Goal: Task Accomplishment & Management: Manage account settings

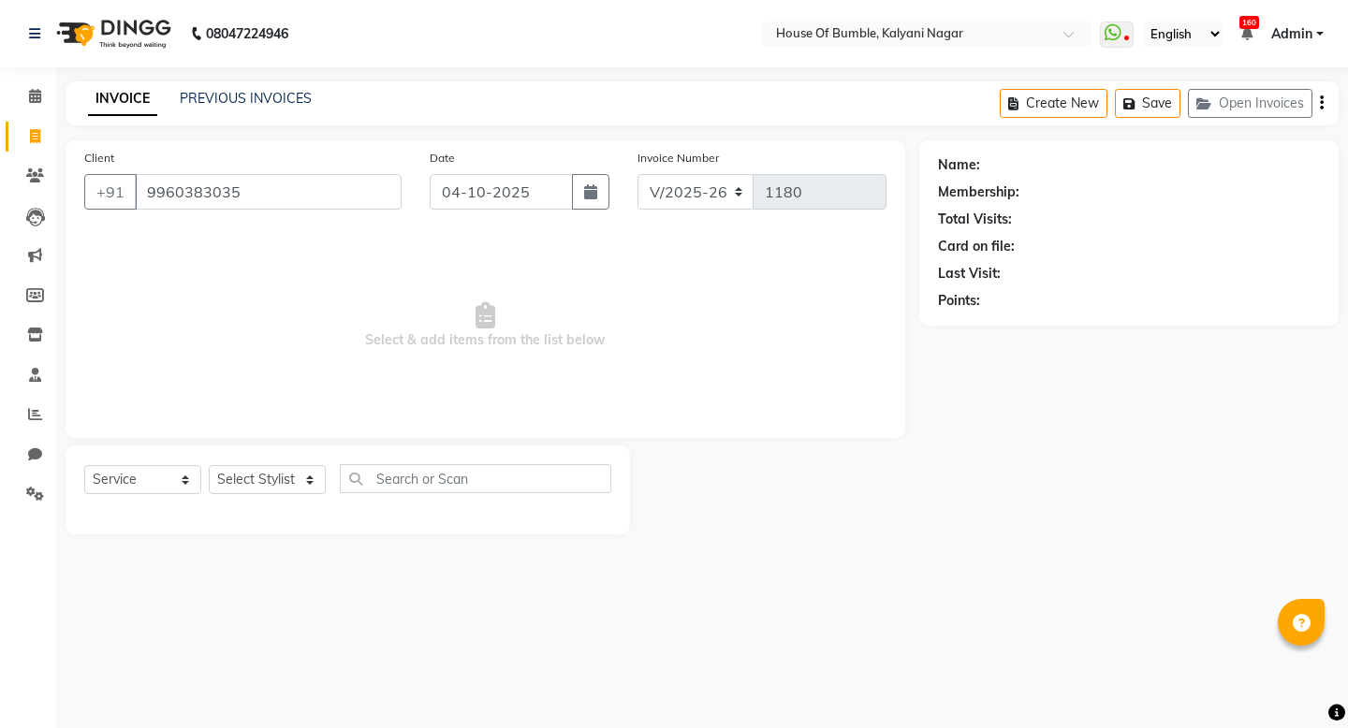
select select "579"
select select "service"
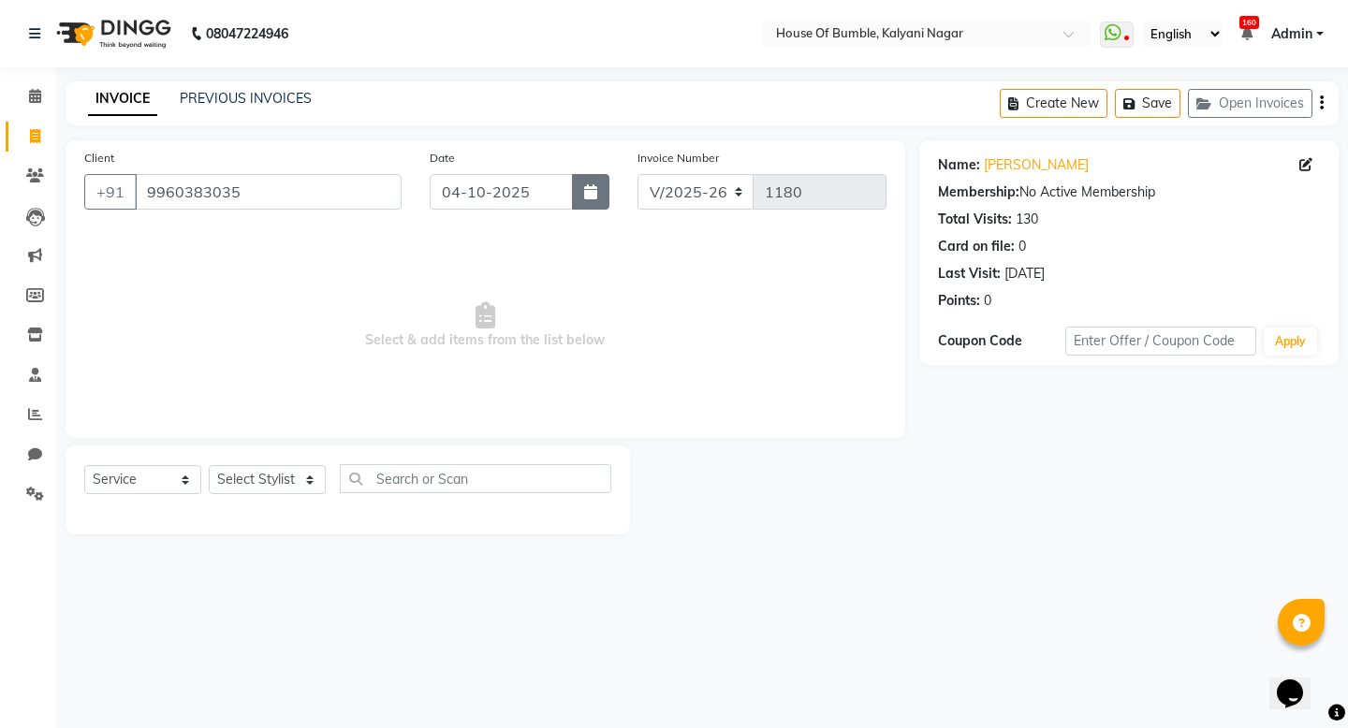
click at [576, 193] on button "button" at bounding box center [590, 192] width 37 height 36
select select "10"
select select "2025"
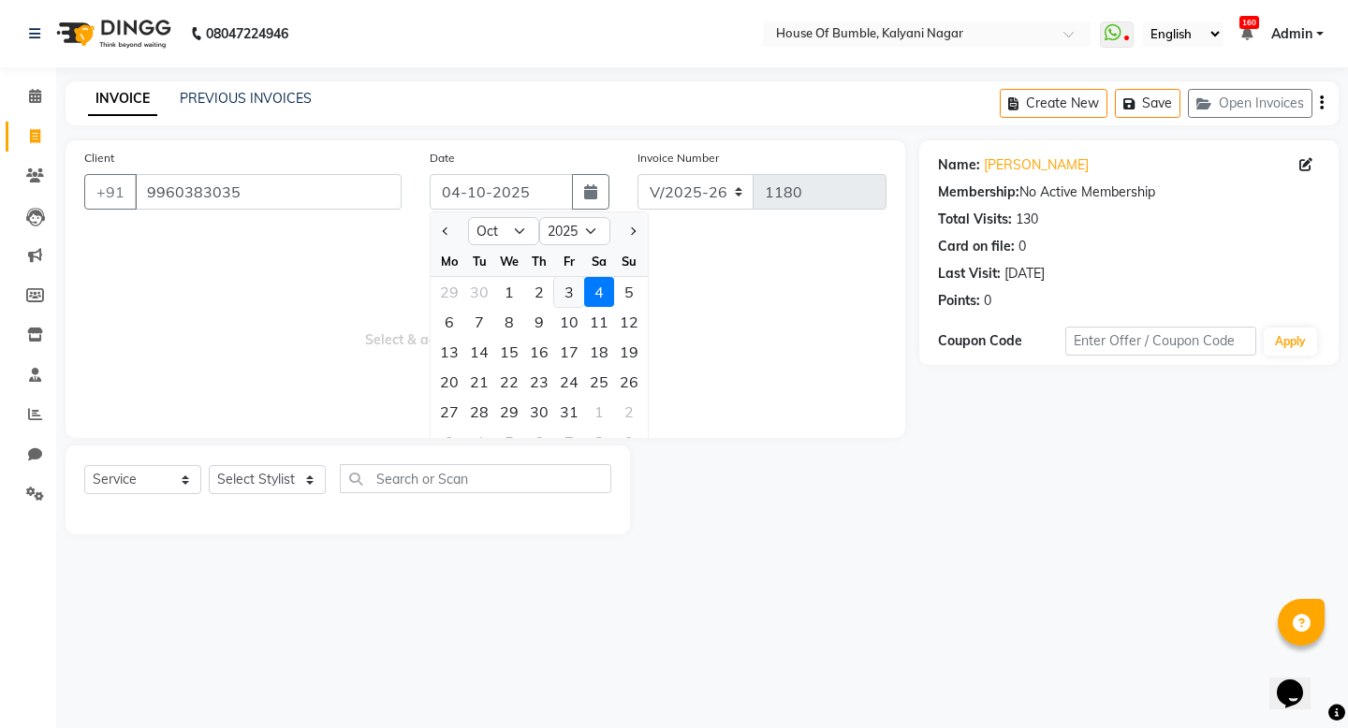
click at [563, 300] on div "3" at bounding box center [569, 292] width 30 height 30
type input "03-10-2025"
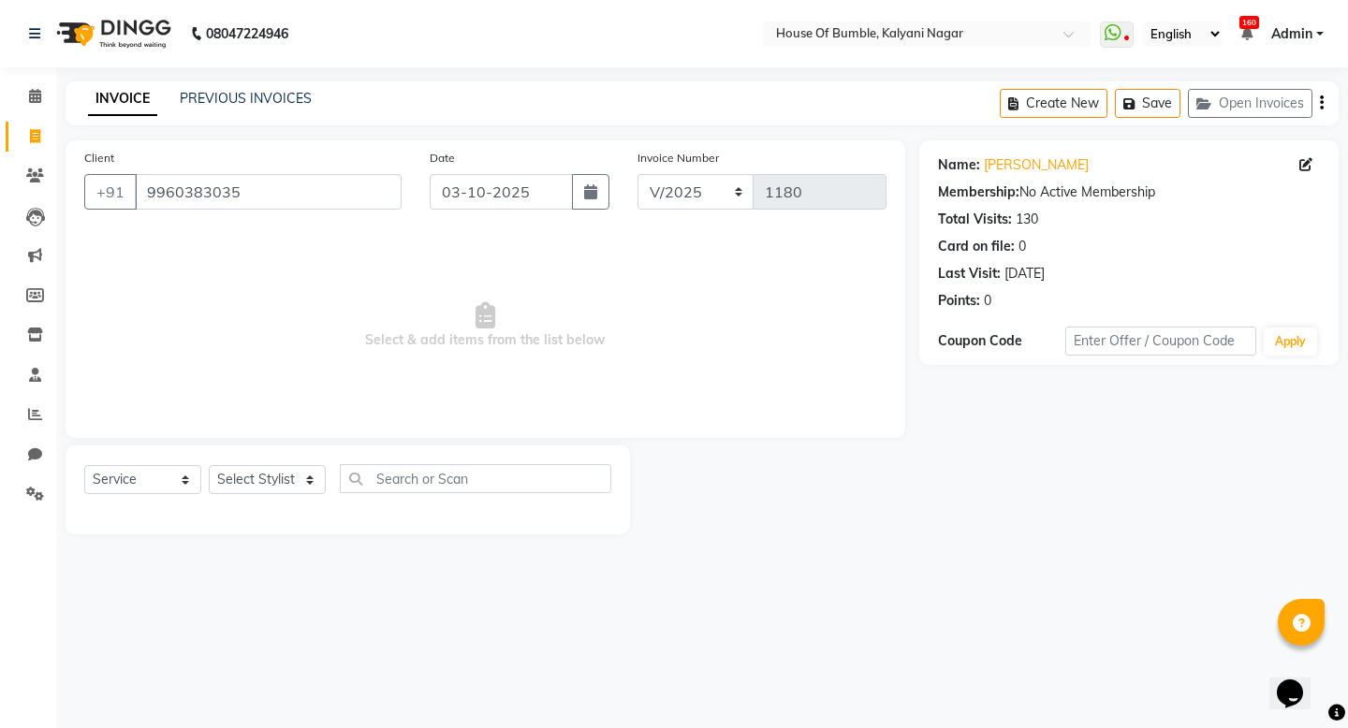
click at [286, 494] on div "Select Service Product Membership Package Voucher Prepaid Gift Card Select Styl…" at bounding box center [347, 486] width 527 height 44
select select "9480"
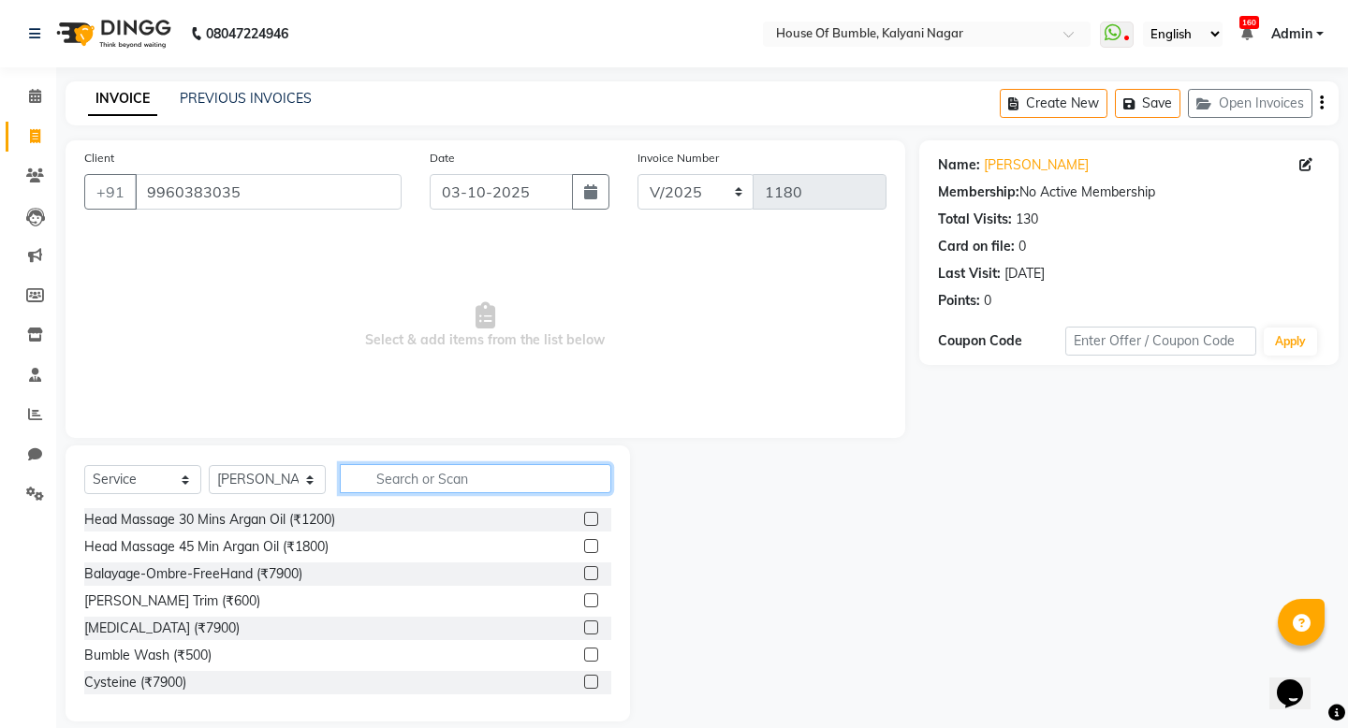
click at [405, 485] on input "text" at bounding box center [475, 478] width 271 height 29
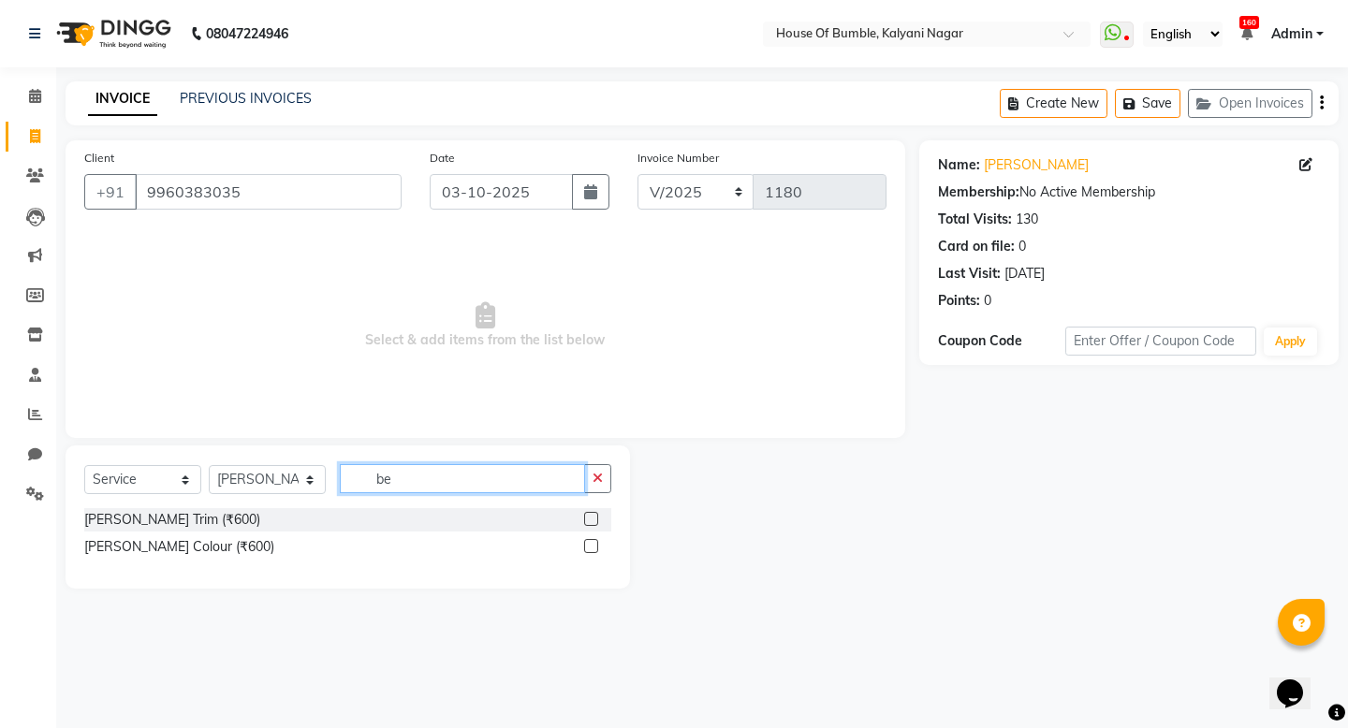
type input "b"
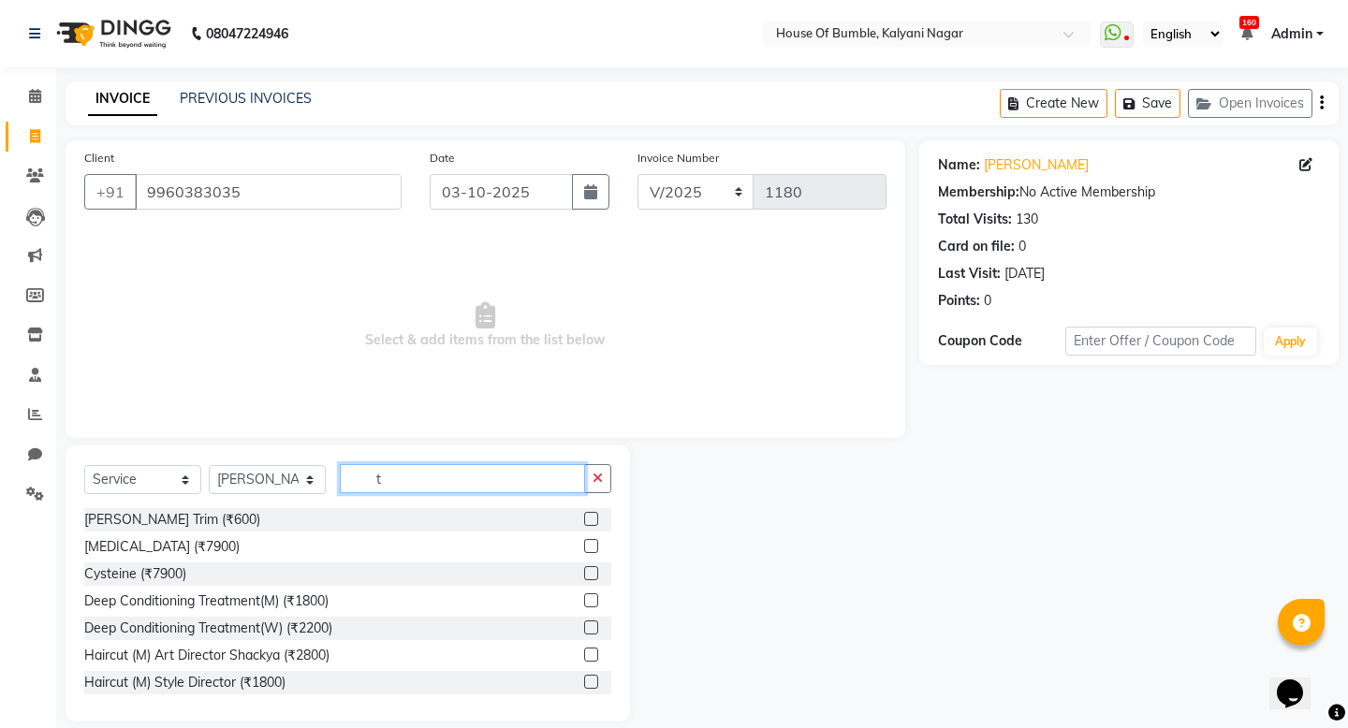
click at [463, 485] on input "t" at bounding box center [462, 478] width 245 height 29
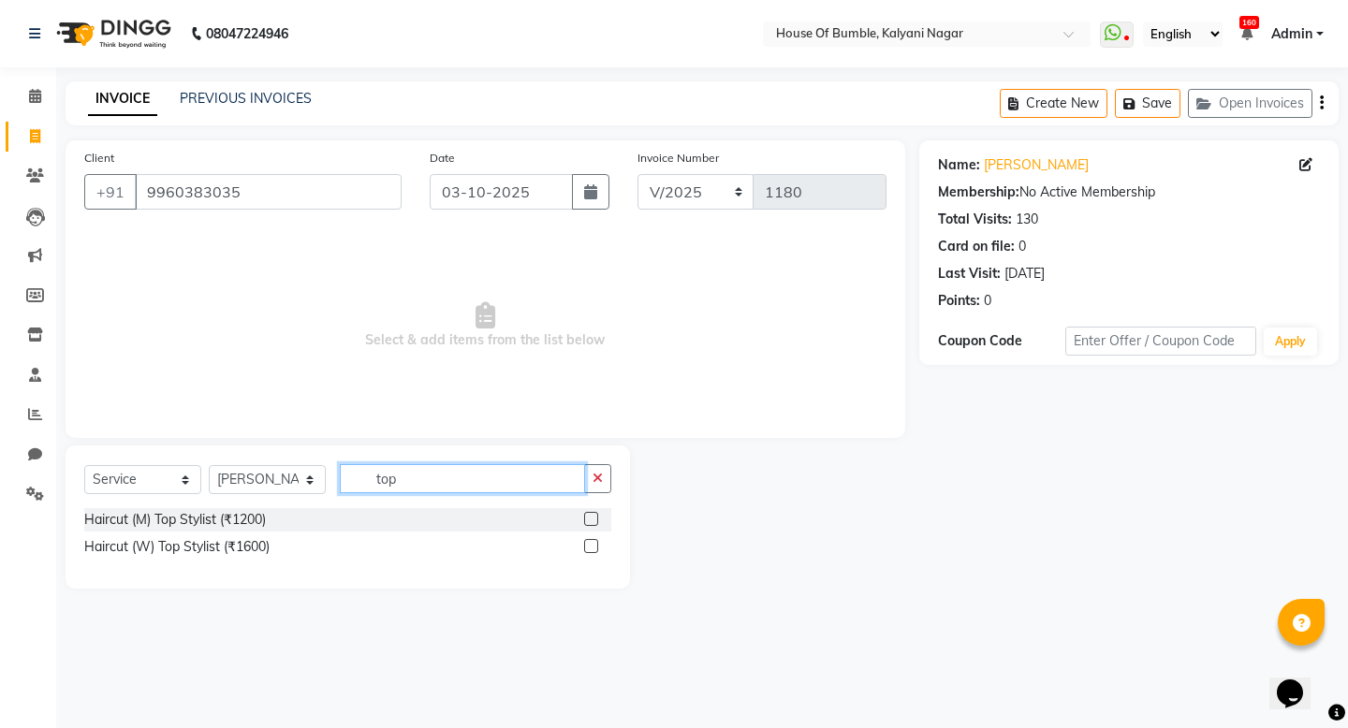
type input "top"
click at [589, 520] on label at bounding box center [591, 519] width 14 height 14
click at [589, 520] on input "checkbox" at bounding box center [590, 520] width 12 height 12
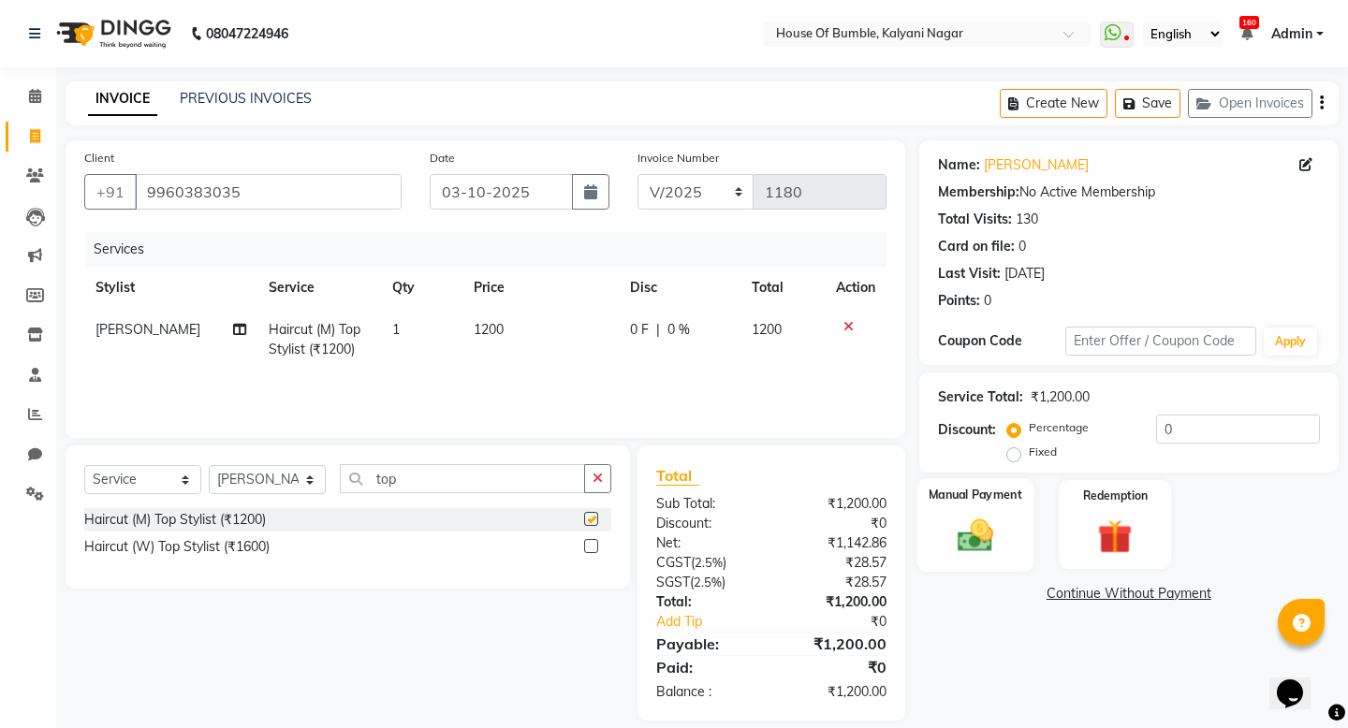
checkbox input "false"
click at [958, 543] on img at bounding box center [974, 535] width 58 height 41
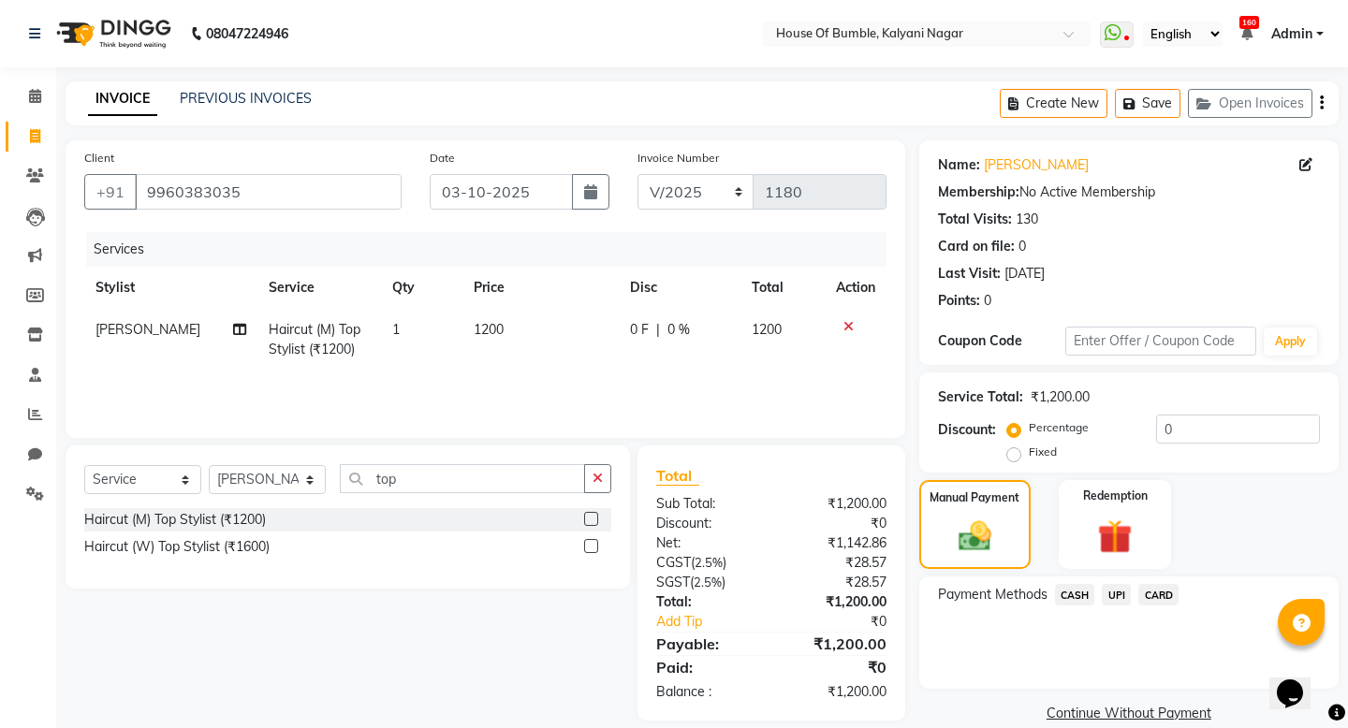
click at [1122, 588] on span "UPI" at bounding box center [1116, 595] width 29 height 22
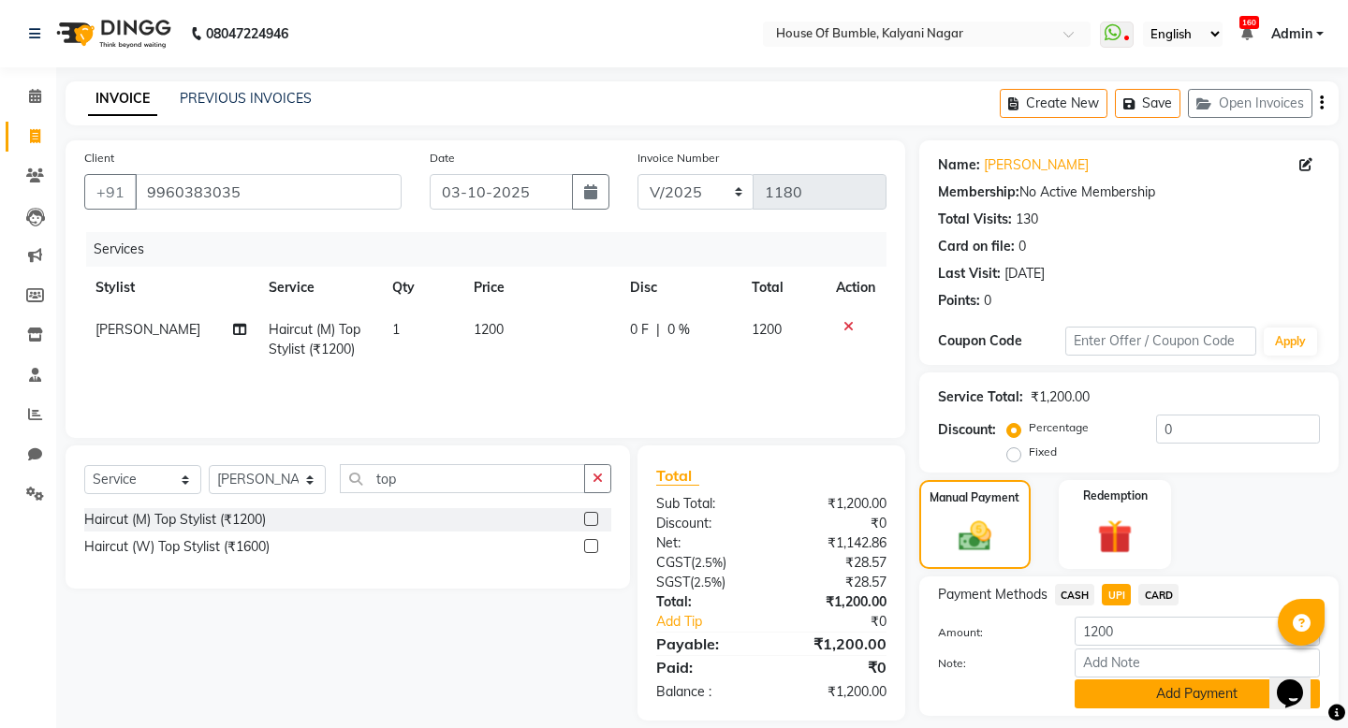
click at [1109, 685] on button "Add Payment" at bounding box center [1197, 694] width 245 height 29
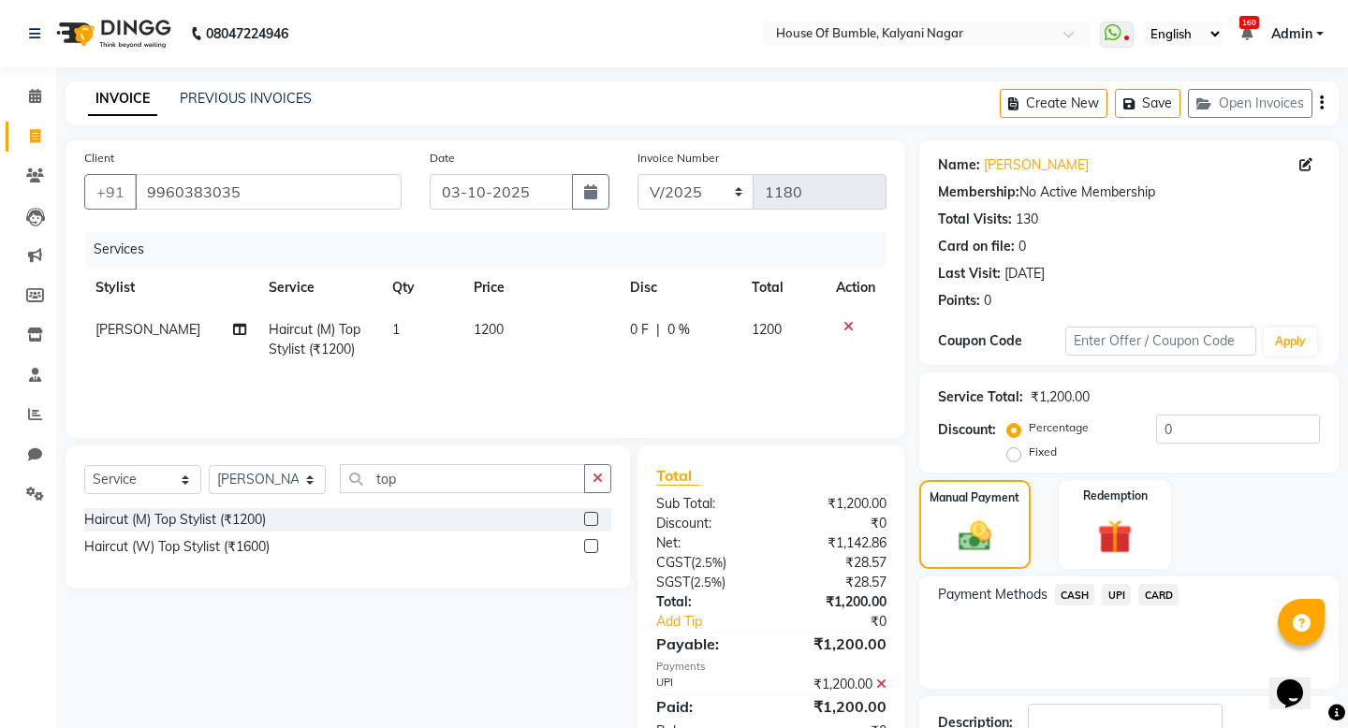
scroll to position [133, 0]
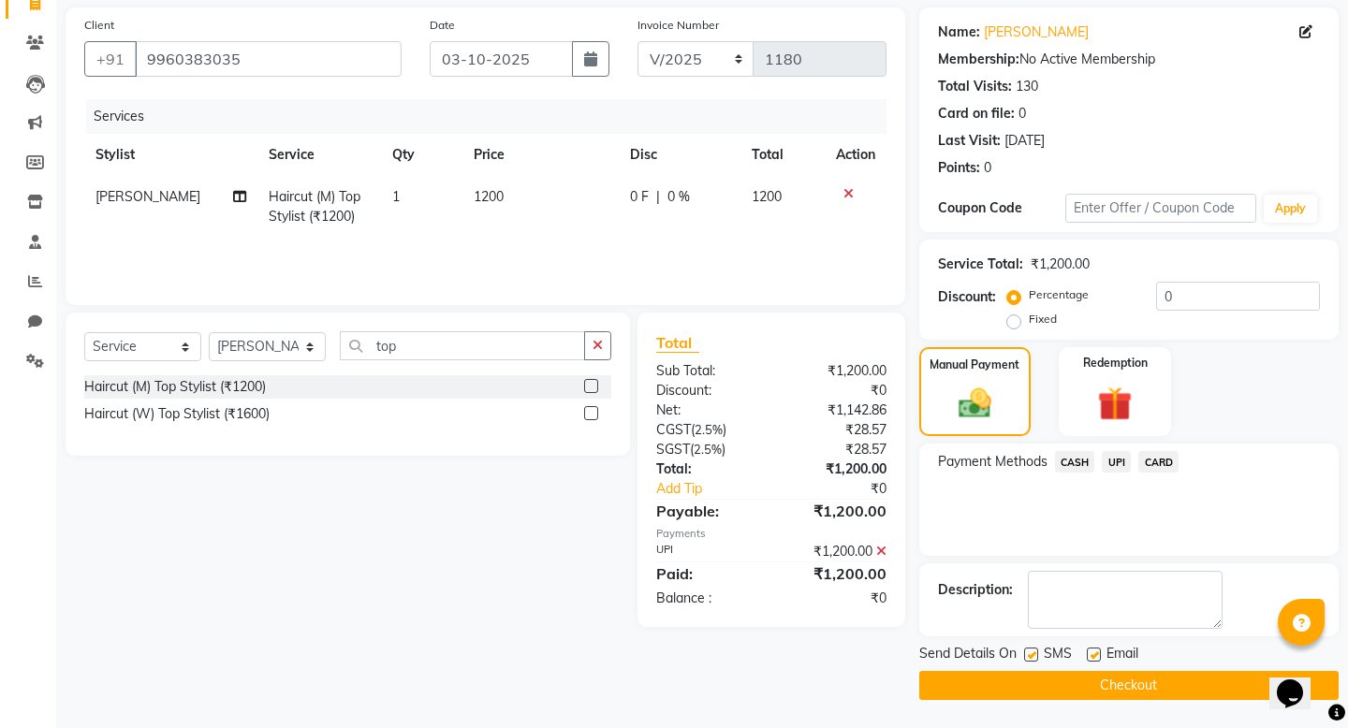
click at [1042, 683] on button "Checkout" at bounding box center [1128, 685] width 419 height 29
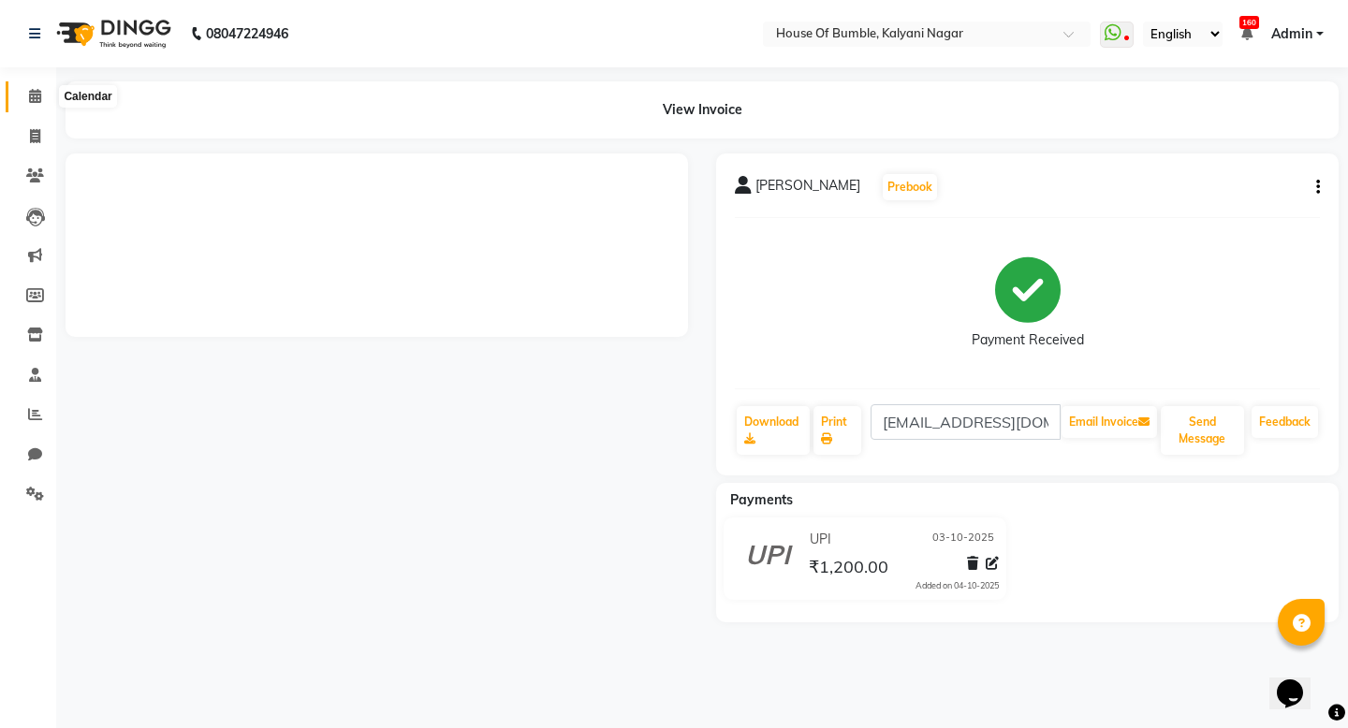
click at [22, 86] on span at bounding box center [35, 97] width 33 height 22
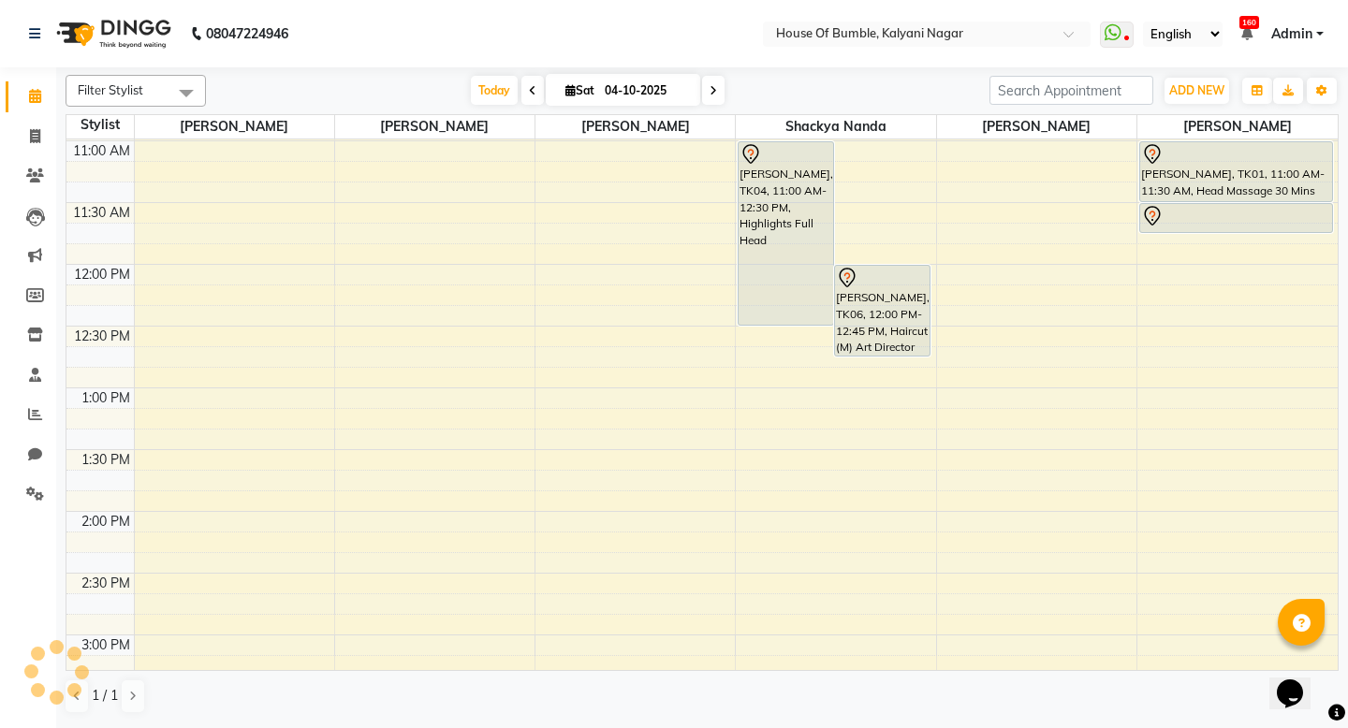
scroll to position [373, 0]
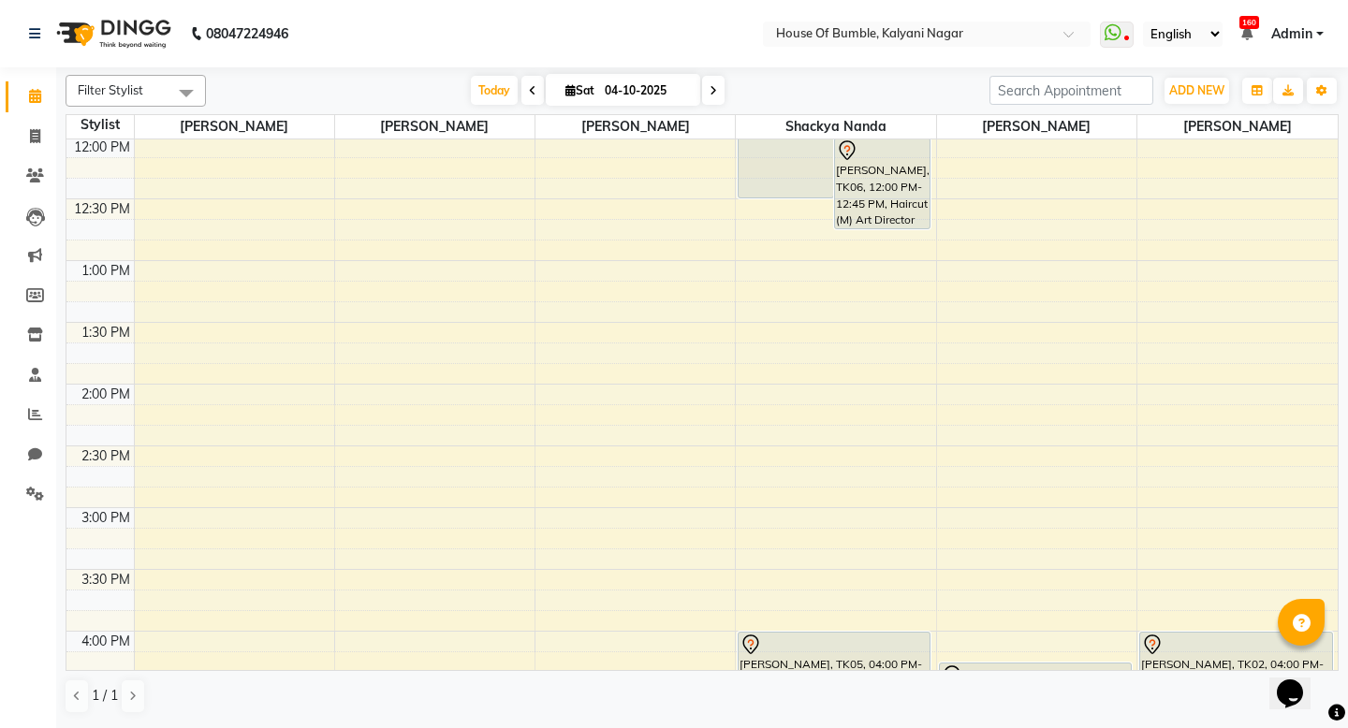
click at [789, 511] on div "9:00 AM 9:30 AM 10:00 AM 10:30 AM 11:00 AM 11:30 AM 12:00 PM 12:30 PM 1:00 PM 1…" at bounding box center [701, 508] width 1271 height 1482
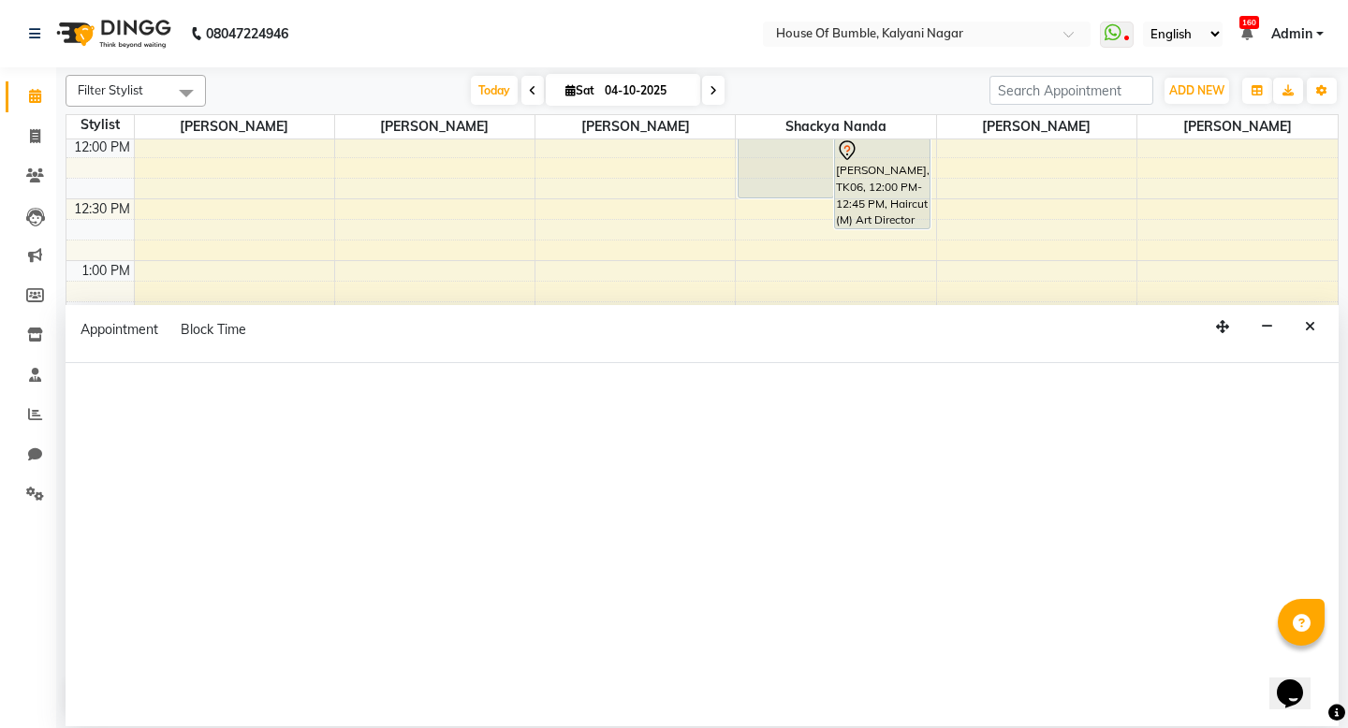
select select "76627"
select select "tentative"
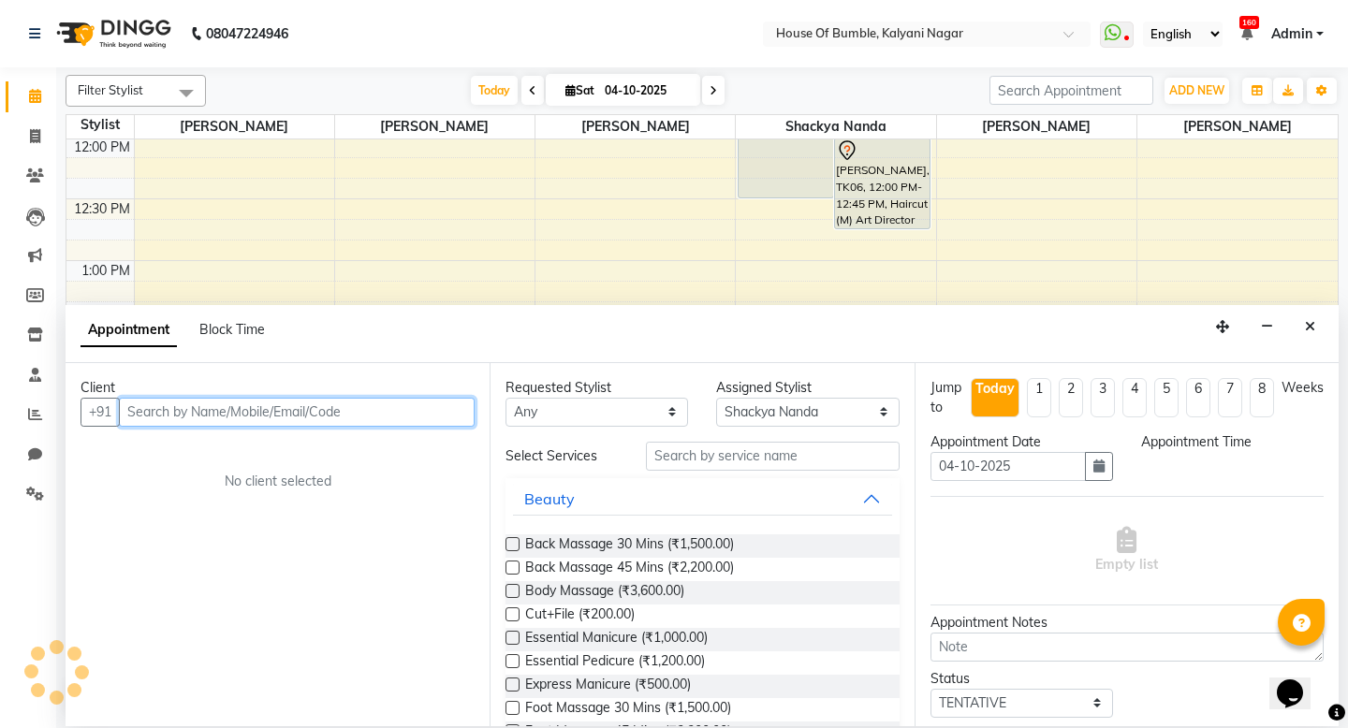
select select "900"
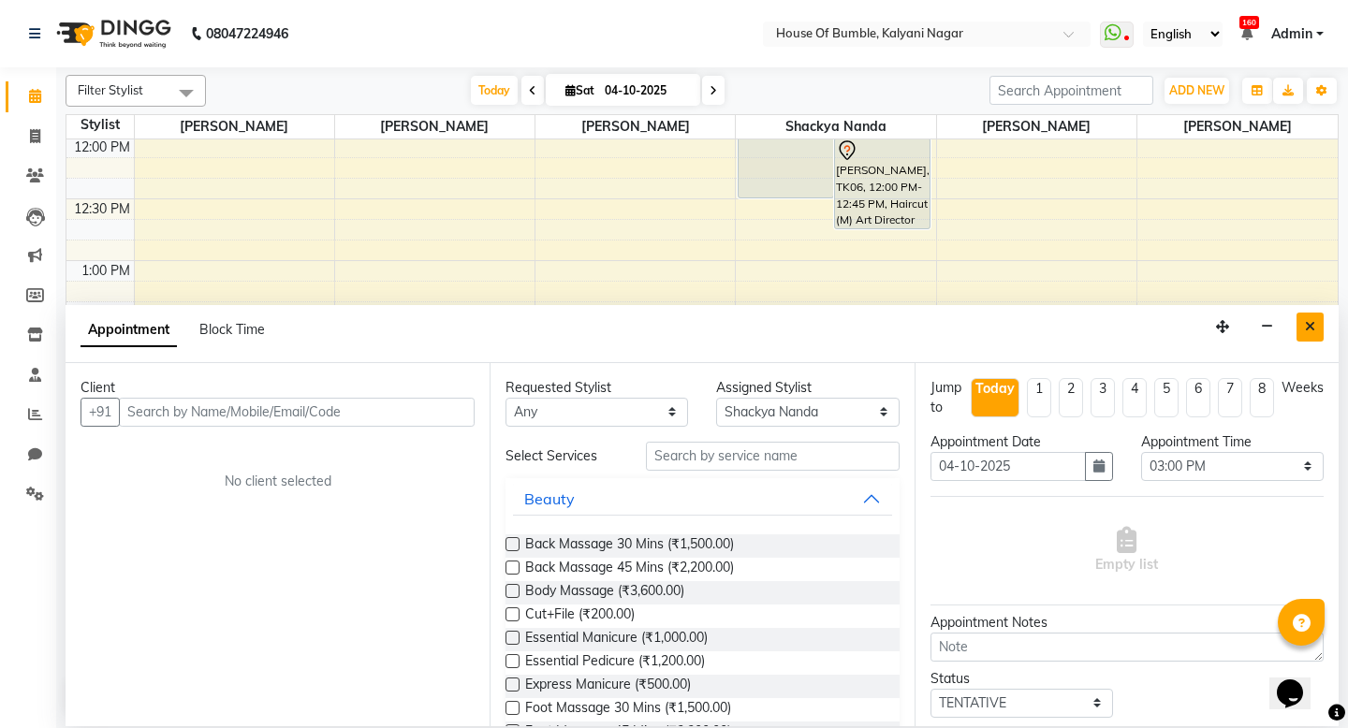
click at [1308, 328] on icon "Close" at bounding box center [1310, 326] width 10 height 13
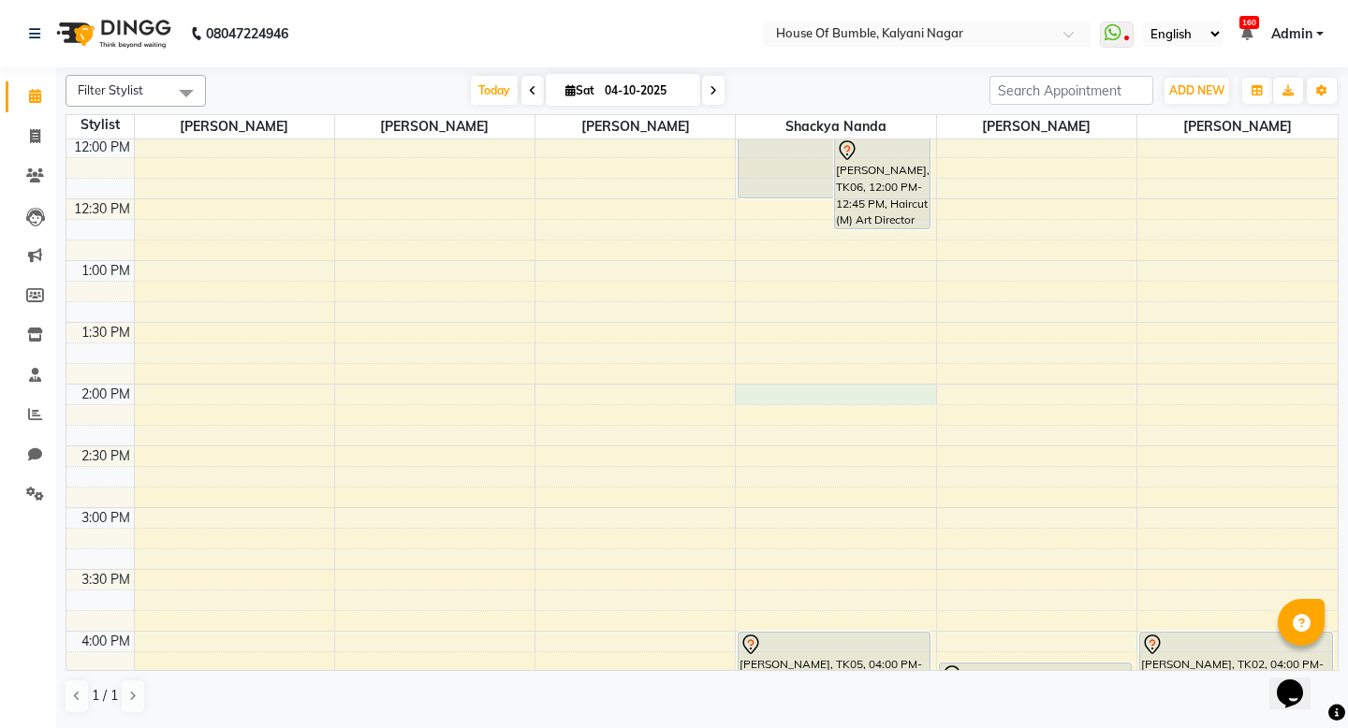
click at [849, 402] on div "9:00 AM 9:30 AM 10:00 AM 10:30 AM 11:00 AM 11:30 AM 12:00 PM 12:30 PM 1:00 PM 1…" at bounding box center [701, 508] width 1271 height 1482
select select "76627"
select select "840"
select select "tentative"
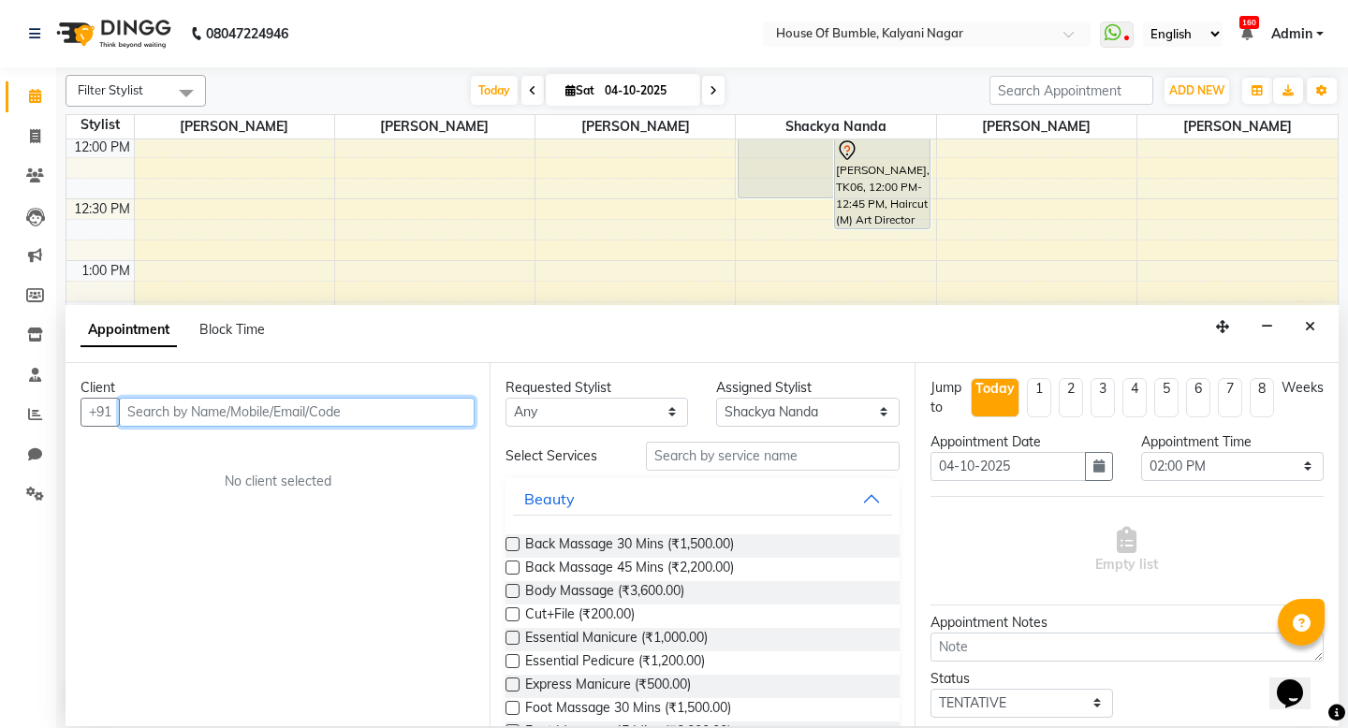
click at [370, 403] on input "text" at bounding box center [297, 412] width 356 height 29
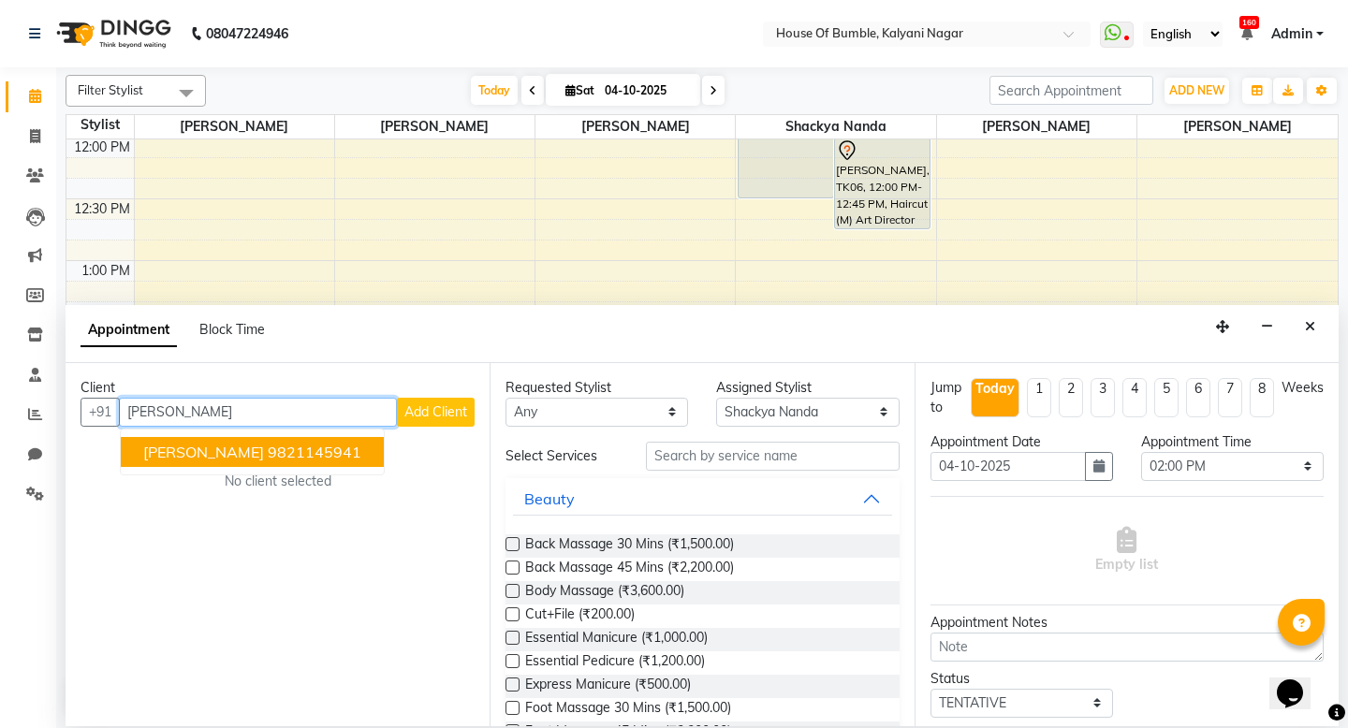
click at [312, 450] on ngb-highlight "9821145941" at bounding box center [315, 452] width 94 height 19
type input "9821145941"
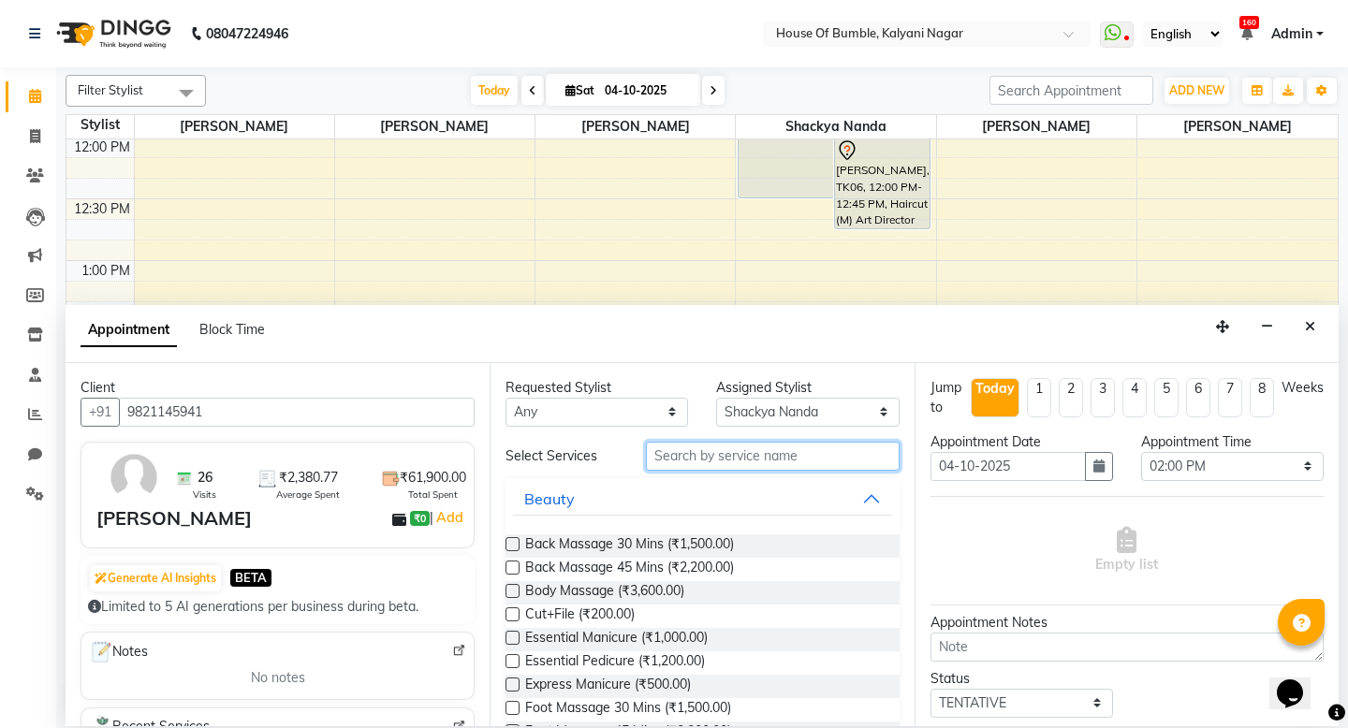
click at [690, 454] on input "text" at bounding box center [772, 456] width 253 height 29
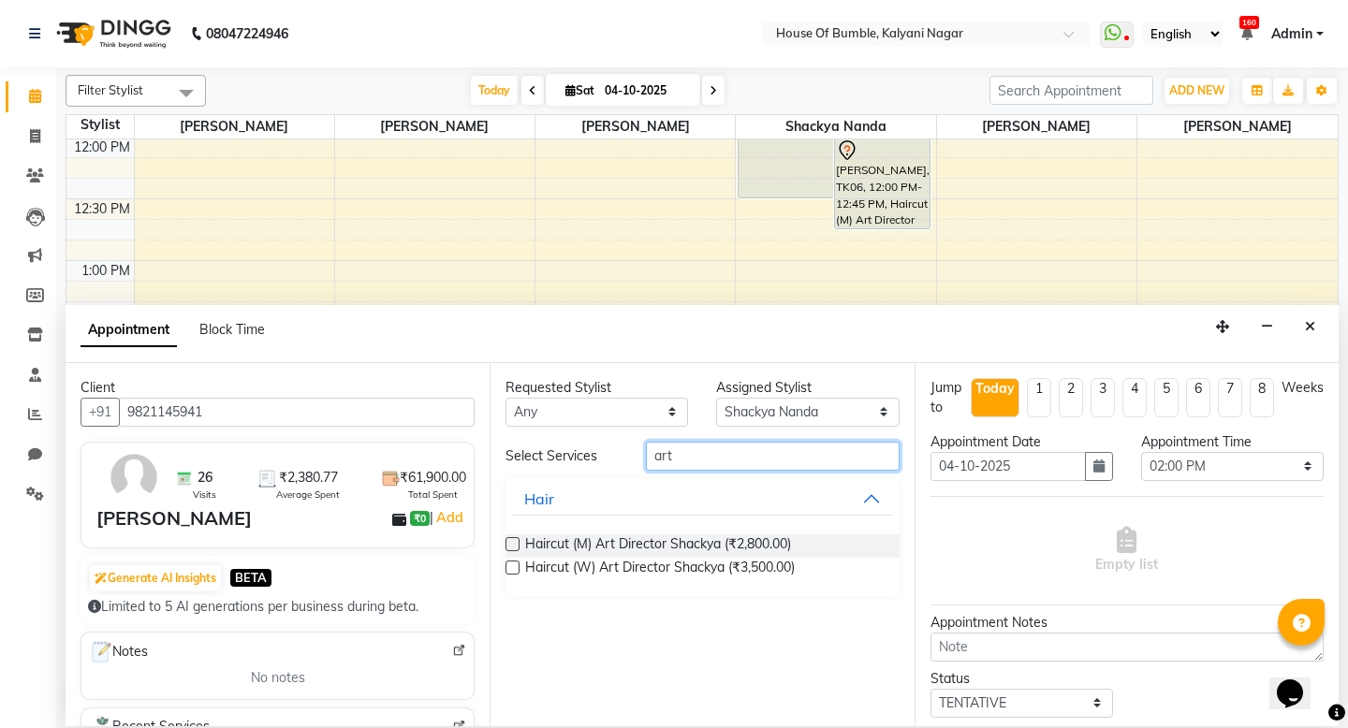
type input "art"
drag, startPoint x: 518, startPoint y: 540, endPoint x: 829, endPoint y: 546, distance: 311.8
click at [517, 540] on label at bounding box center [513, 544] width 14 height 14
click at [517, 540] on input "checkbox" at bounding box center [512, 546] width 12 height 12
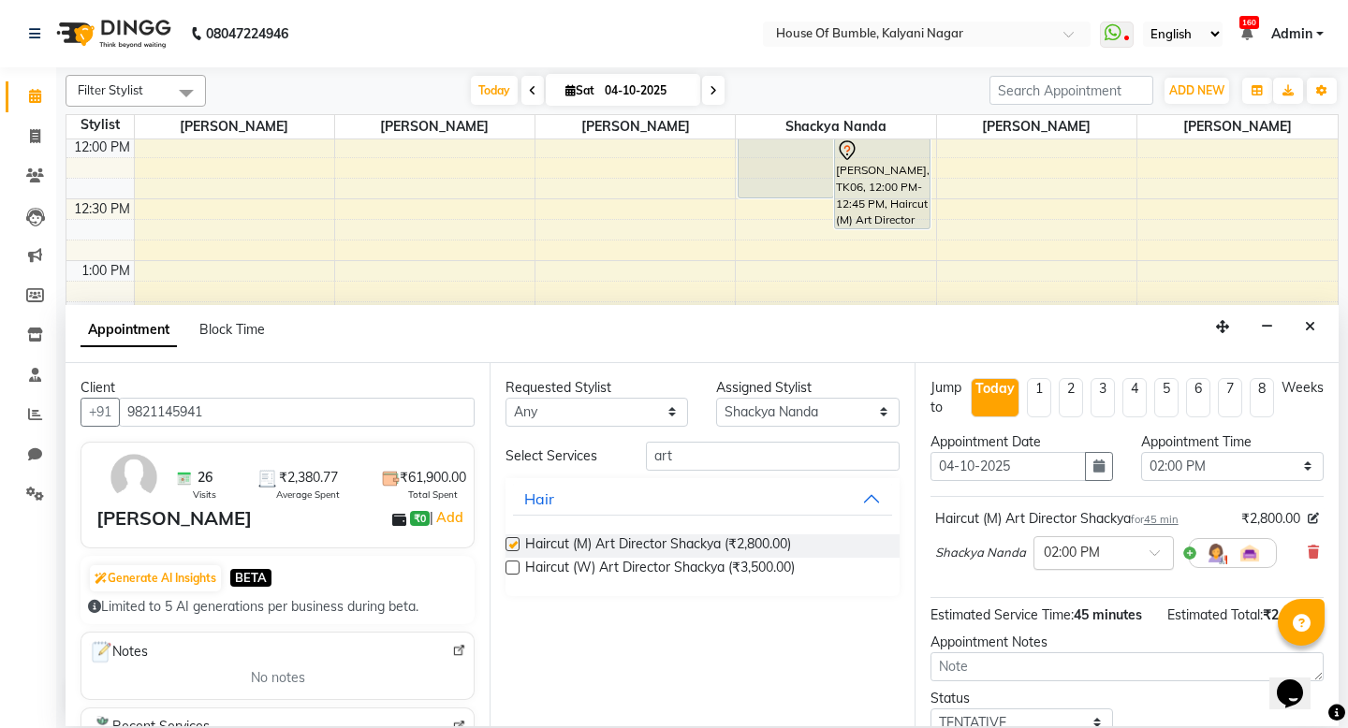
checkbox input "false"
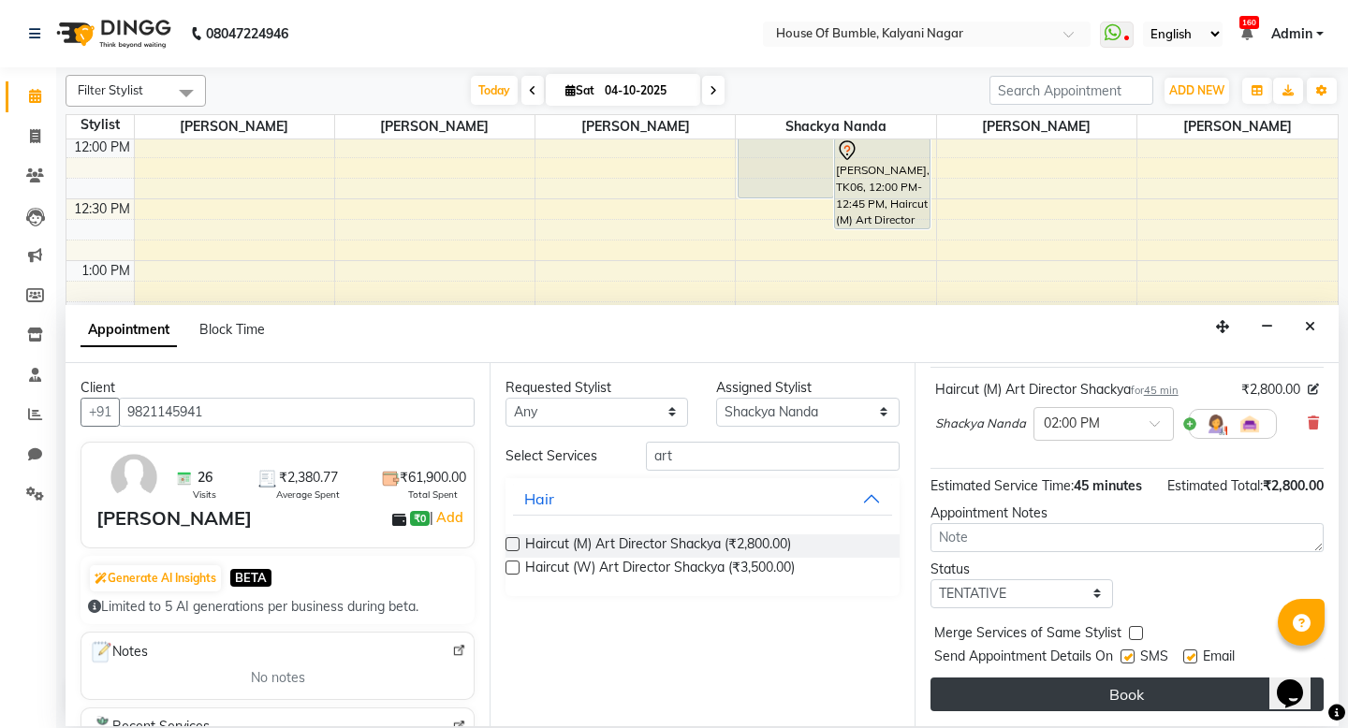
scroll to position [129, 0]
click at [1067, 686] on button "Book" at bounding box center [1127, 695] width 393 height 34
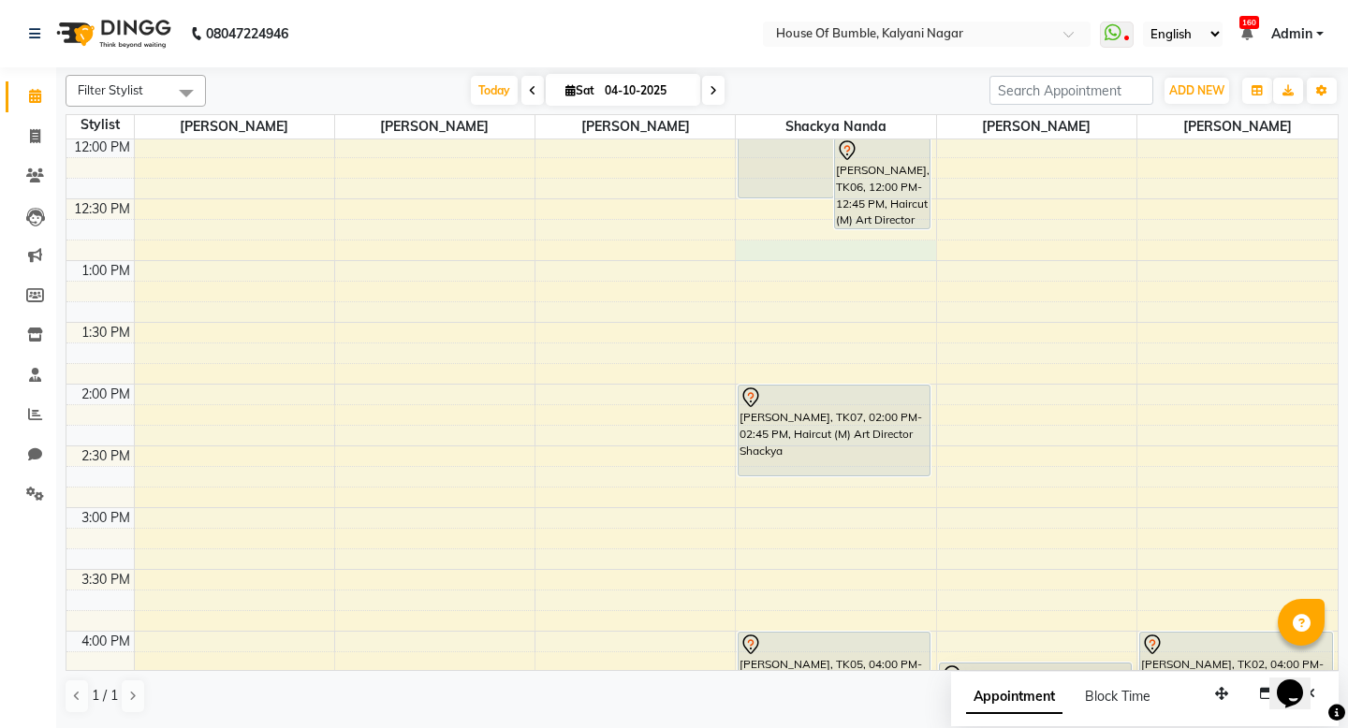
click at [831, 259] on div "9:00 AM 9:30 AM 10:00 AM 10:30 AM 11:00 AM 11:30 AM 12:00 PM 12:30 PM 1:00 PM 1…" at bounding box center [701, 508] width 1271 height 1482
select select "76627"
select select "tentative"
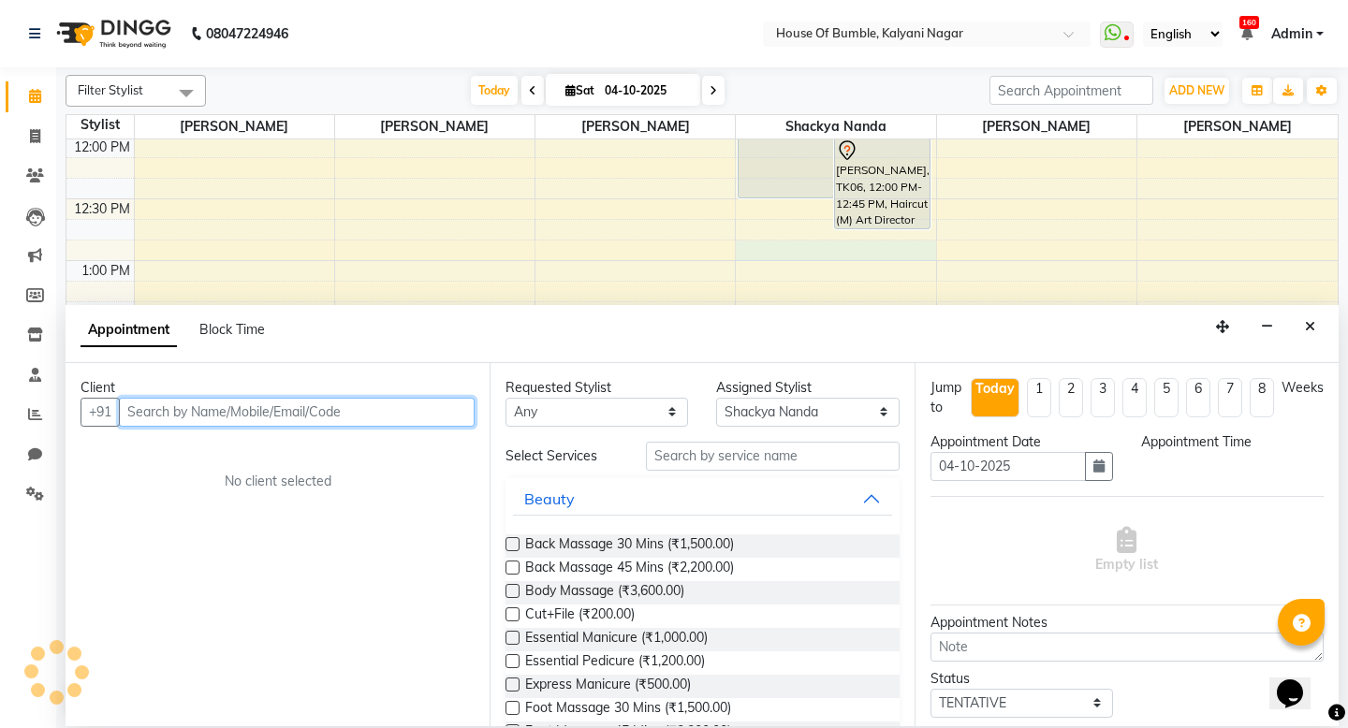
select select "765"
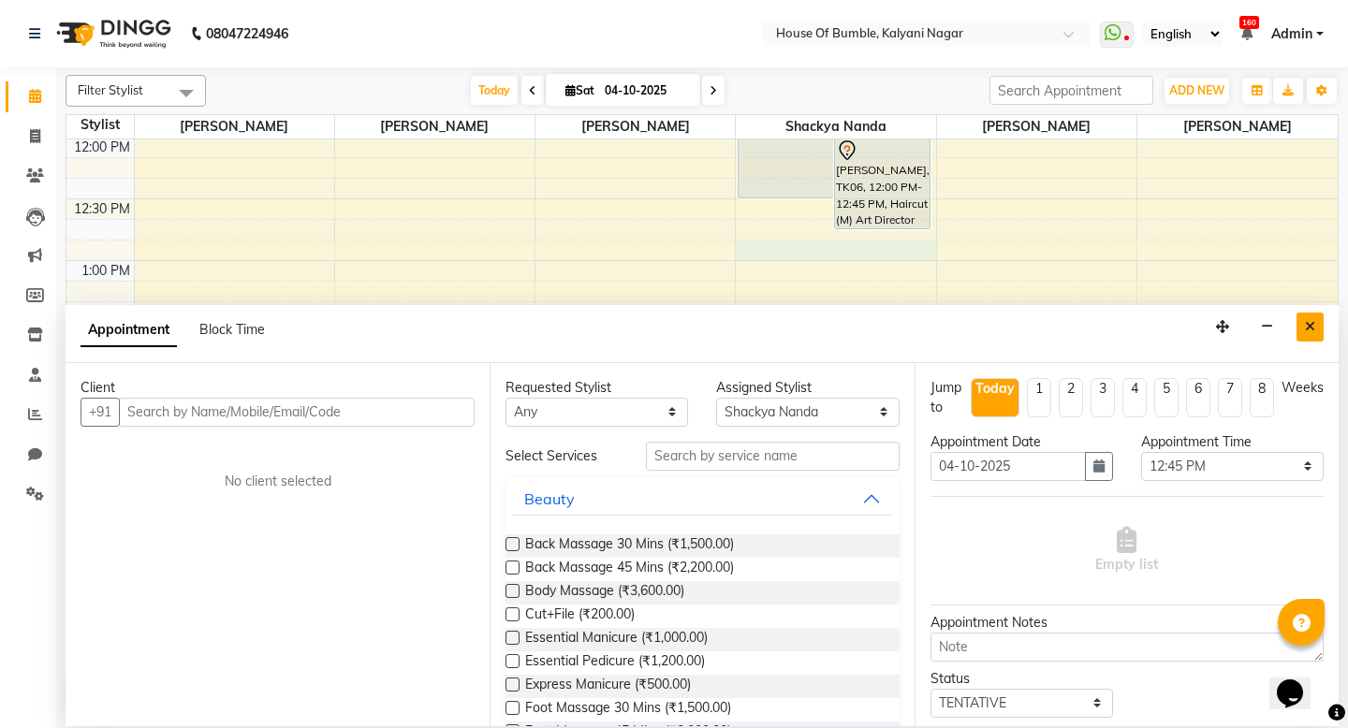
click at [1311, 327] on icon "Close" at bounding box center [1310, 326] width 10 height 13
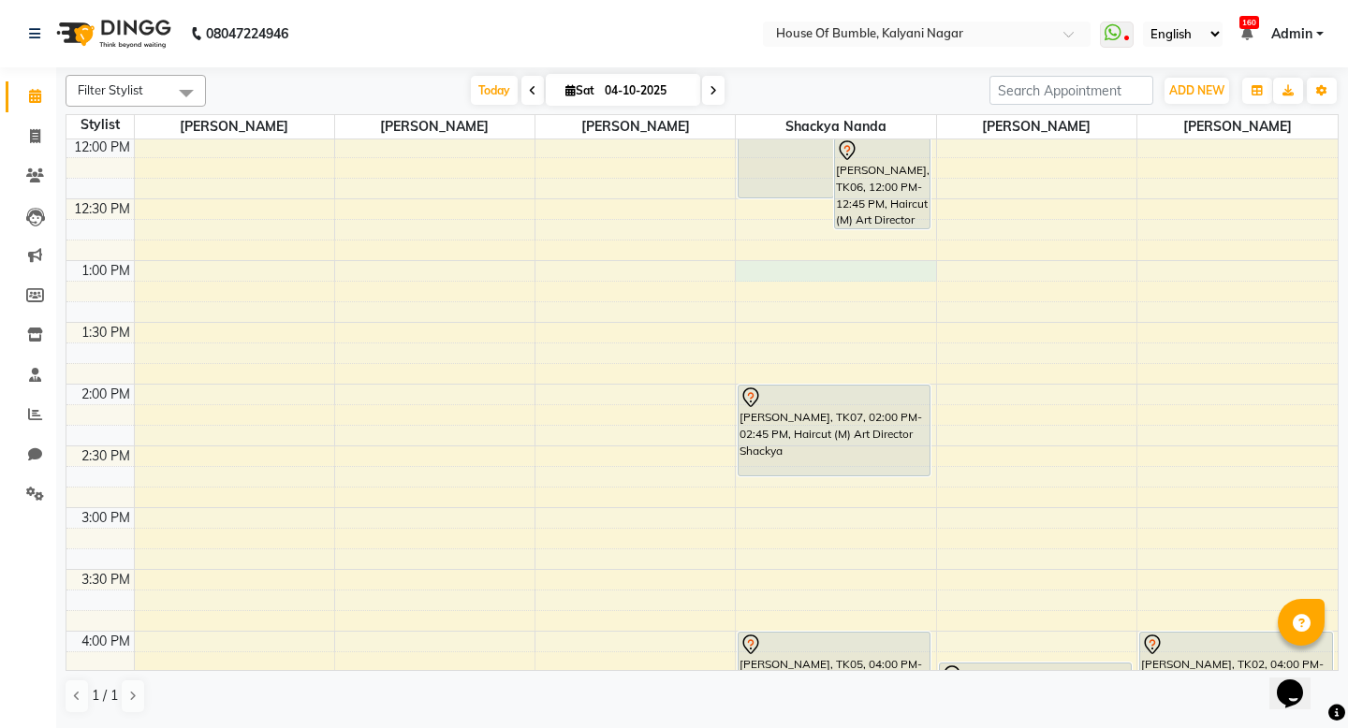
click at [796, 280] on div "9:00 AM 9:30 AM 10:00 AM 10:30 AM 11:00 AM 11:30 AM 12:00 PM 12:30 PM 1:00 PM 1…" at bounding box center [701, 508] width 1271 height 1482
select select "76627"
select select "tentative"
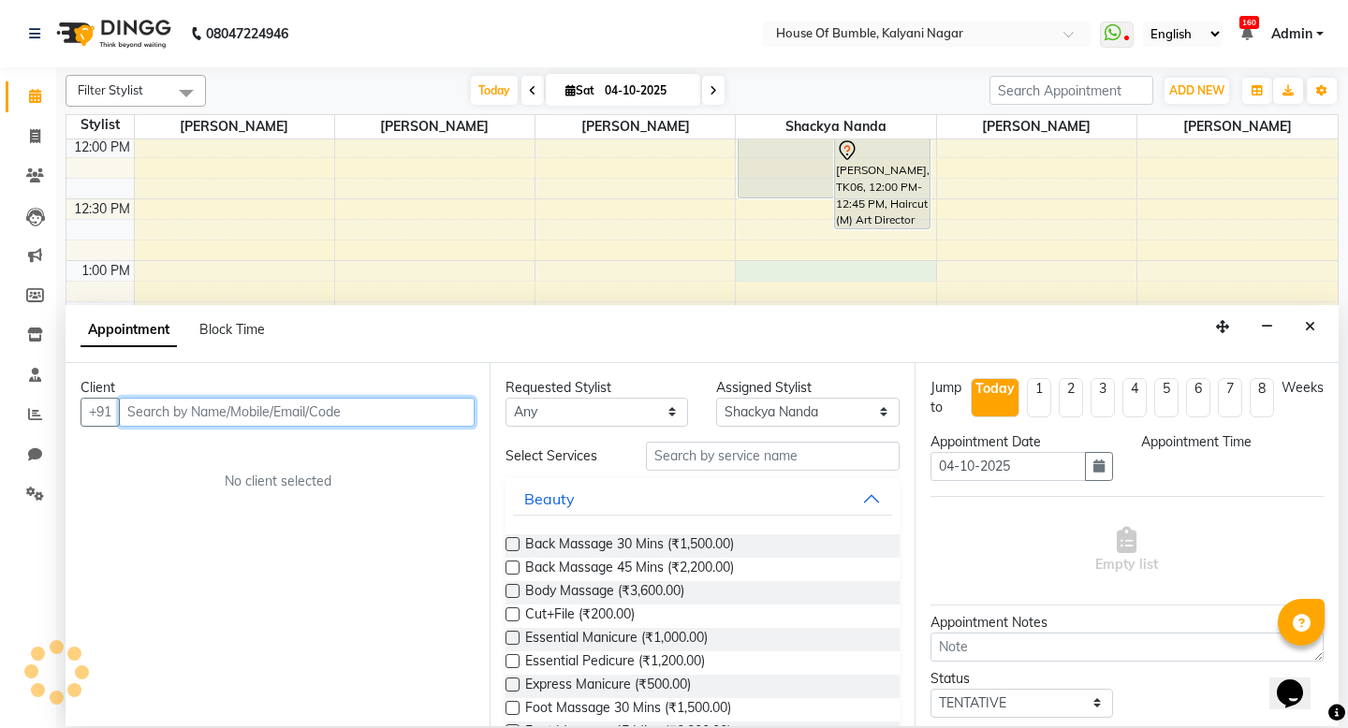
select select "780"
click at [307, 420] on input "text" at bounding box center [297, 412] width 356 height 29
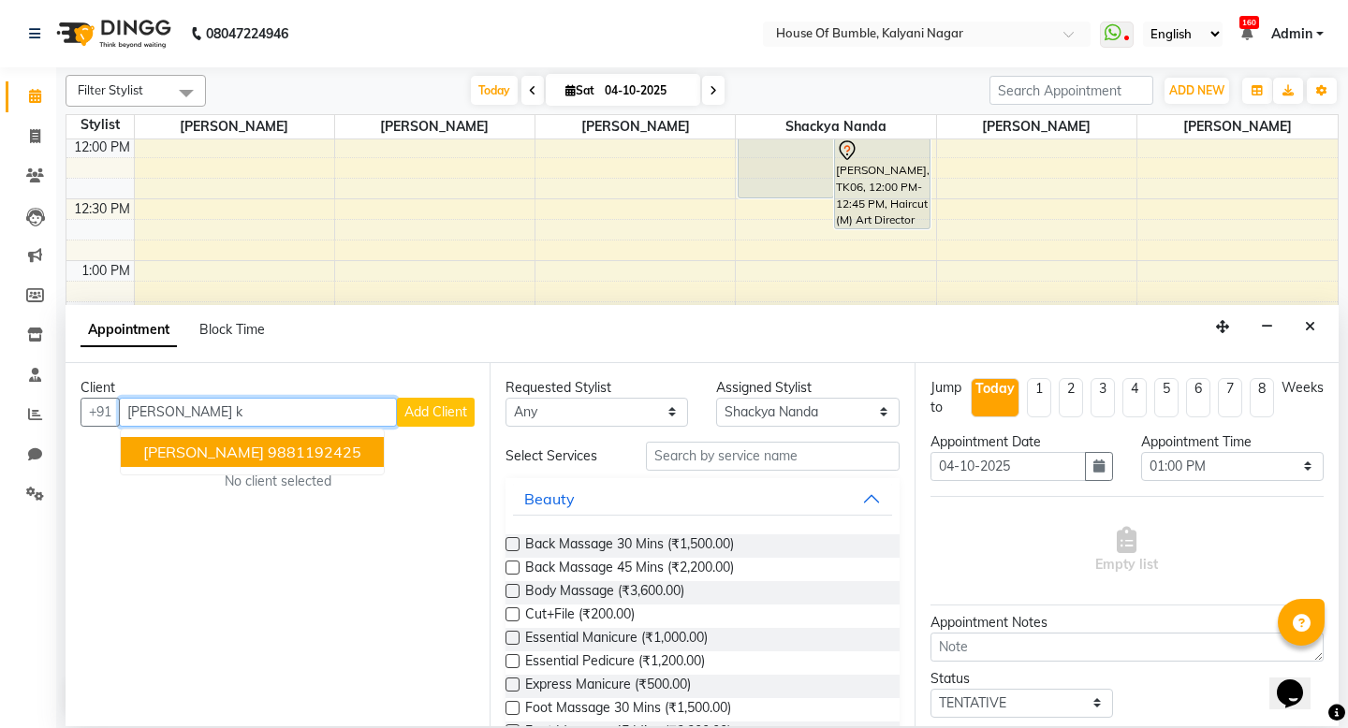
click at [268, 456] on ngb-highlight "9881192425" at bounding box center [315, 452] width 94 height 19
type input "9881192425"
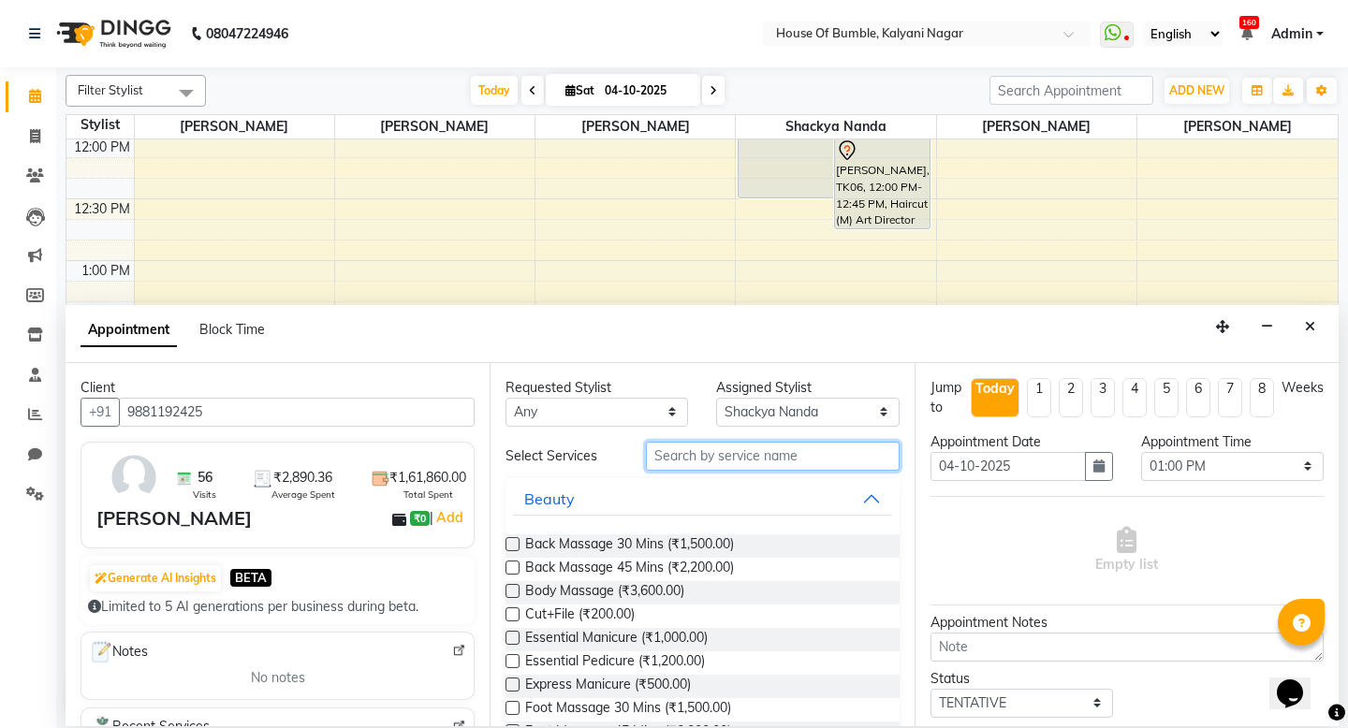
click at [730, 450] on input "text" at bounding box center [772, 456] width 253 height 29
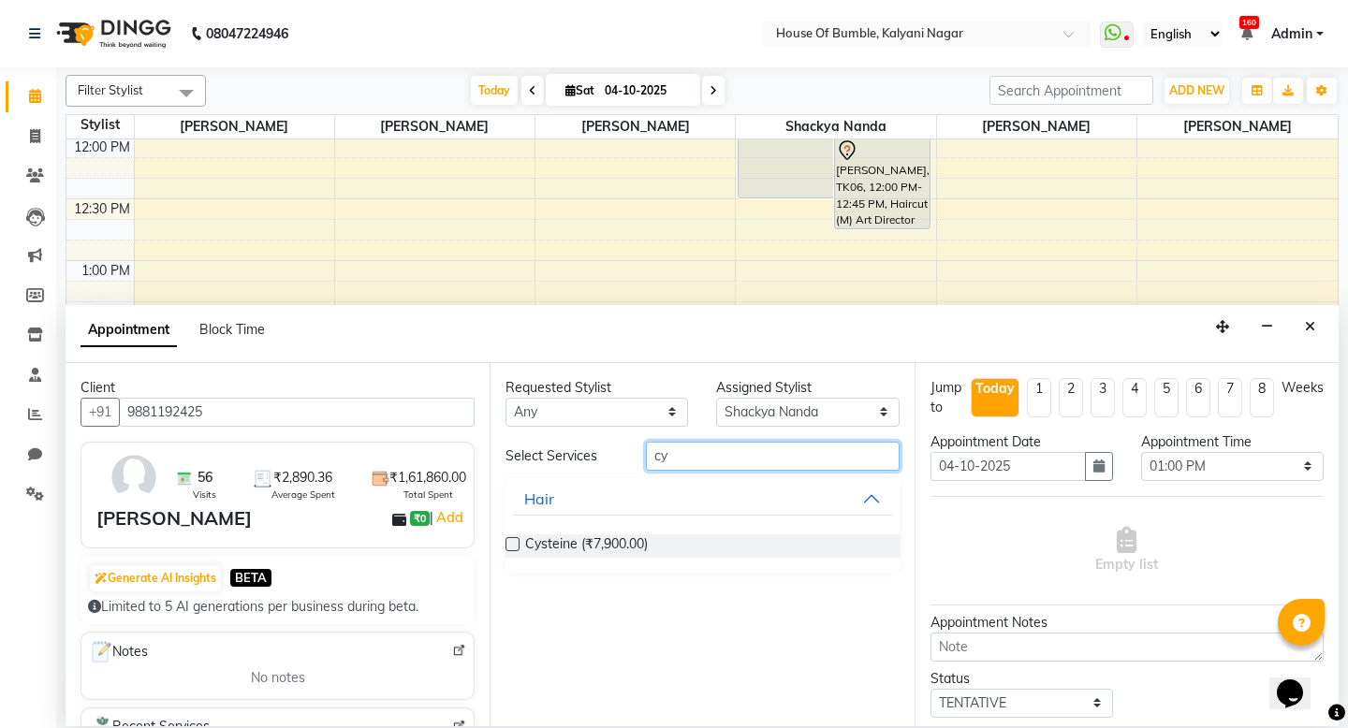
type input "cy"
click at [507, 546] on label at bounding box center [513, 544] width 14 height 14
click at [507, 546] on input "checkbox" at bounding box center [512, 546] width 12 height 12
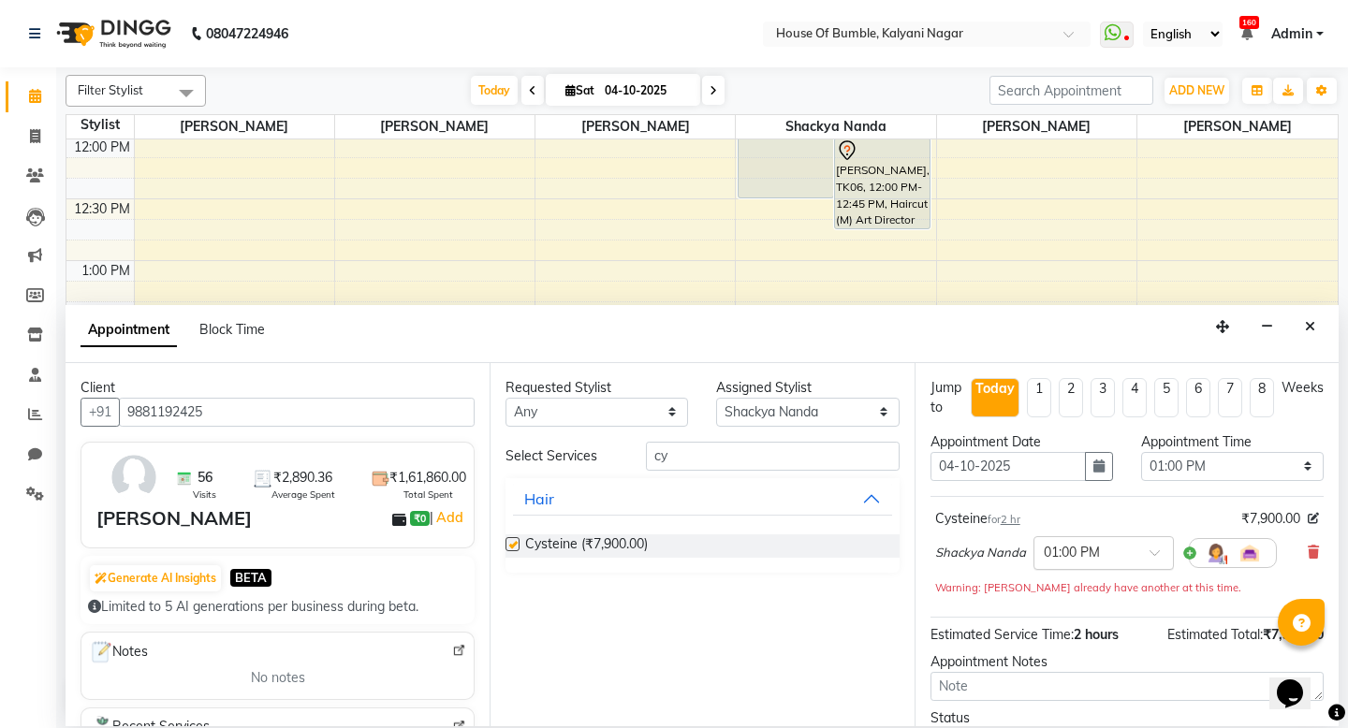
checkbox input "false"
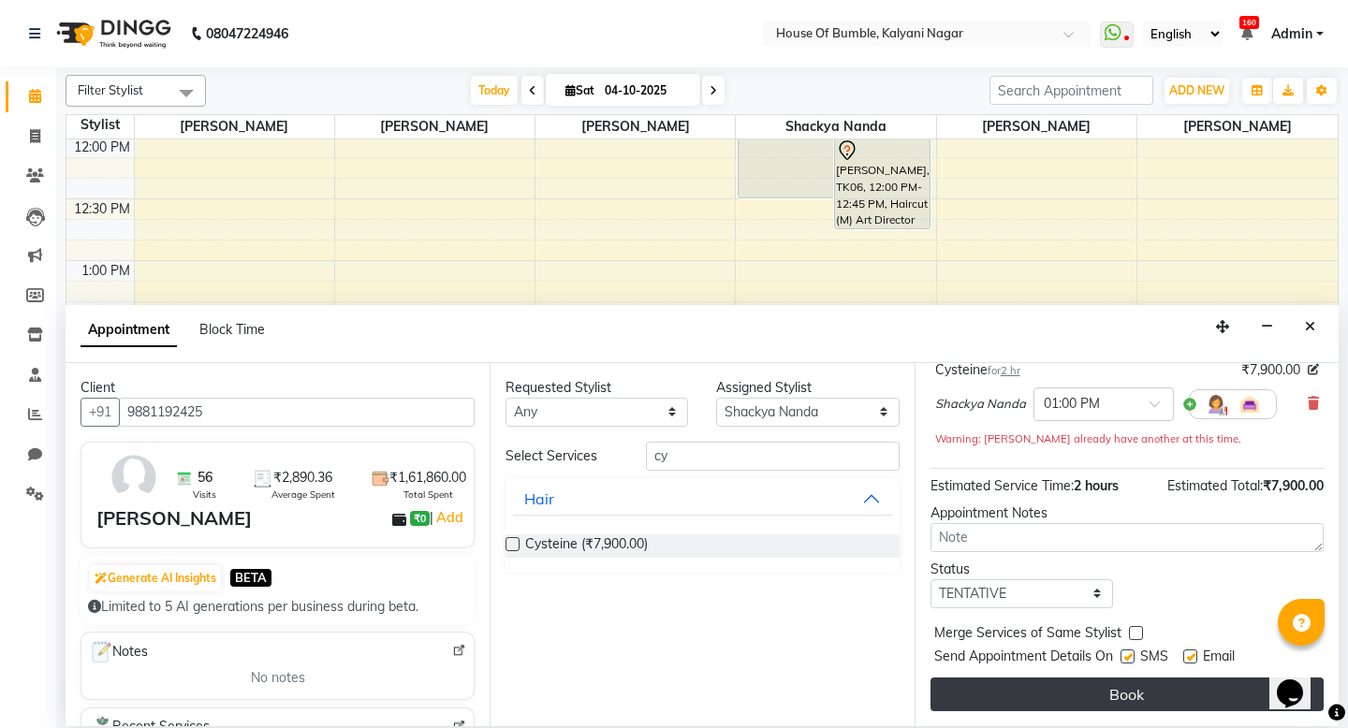
scroll to position [149, 0]
click at [1060, 684] on button "Book" at bounding box center [1127, 695] width 393 height 34
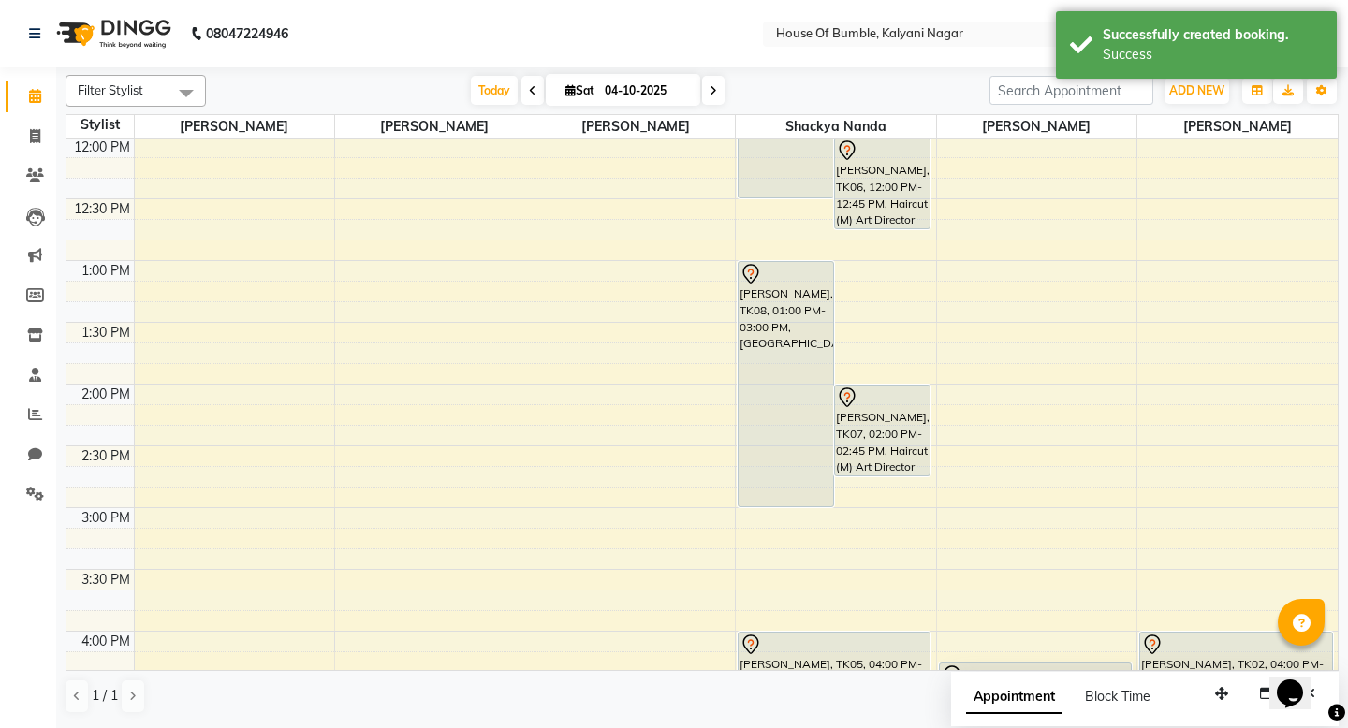
scroll to position [457, 0]
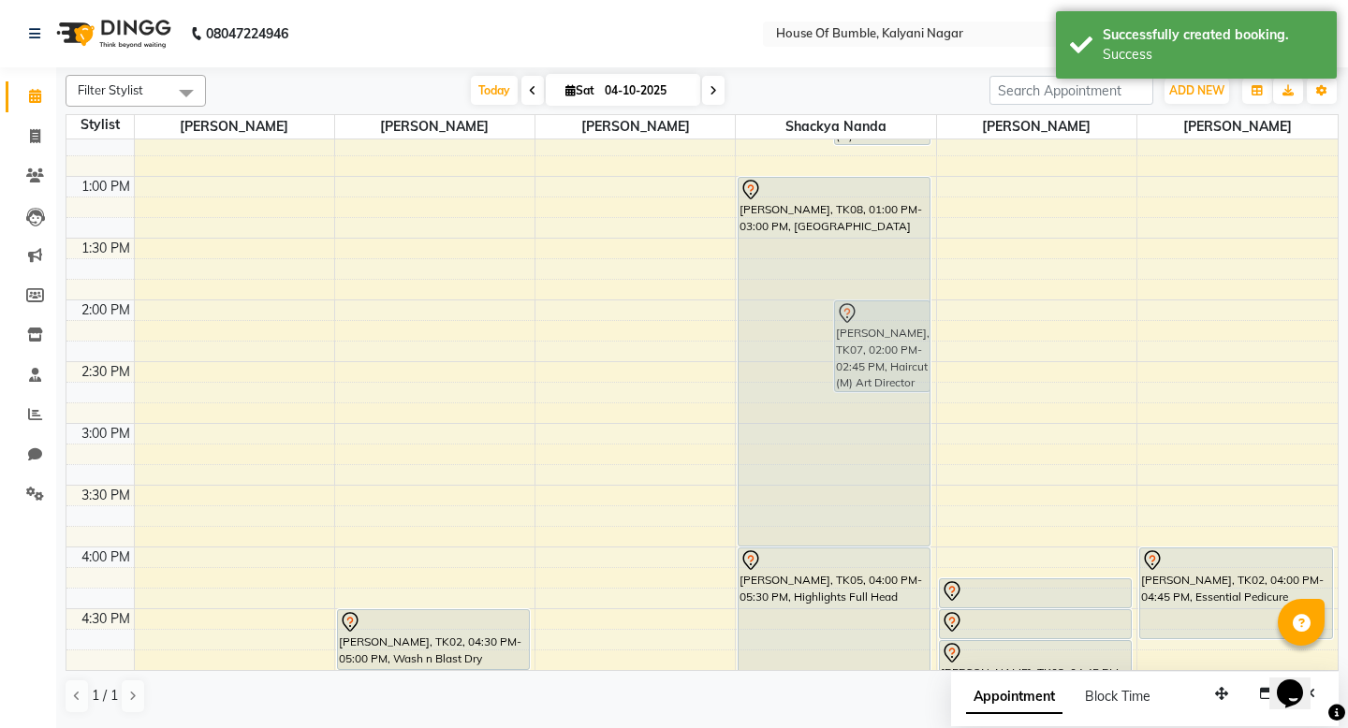
drag, startPoint x: 786, startPoint y: 418, endPoint x: 784, endPoint y: 537, distance: 118.9
click at [784, 537] on div "[PERSON_NAME], TK04, 11:00 AM-12:30 PM, Highlights Full Head [PERSON_NAME], TK0…" at bounding box center [835, 424] width 199 height 1482
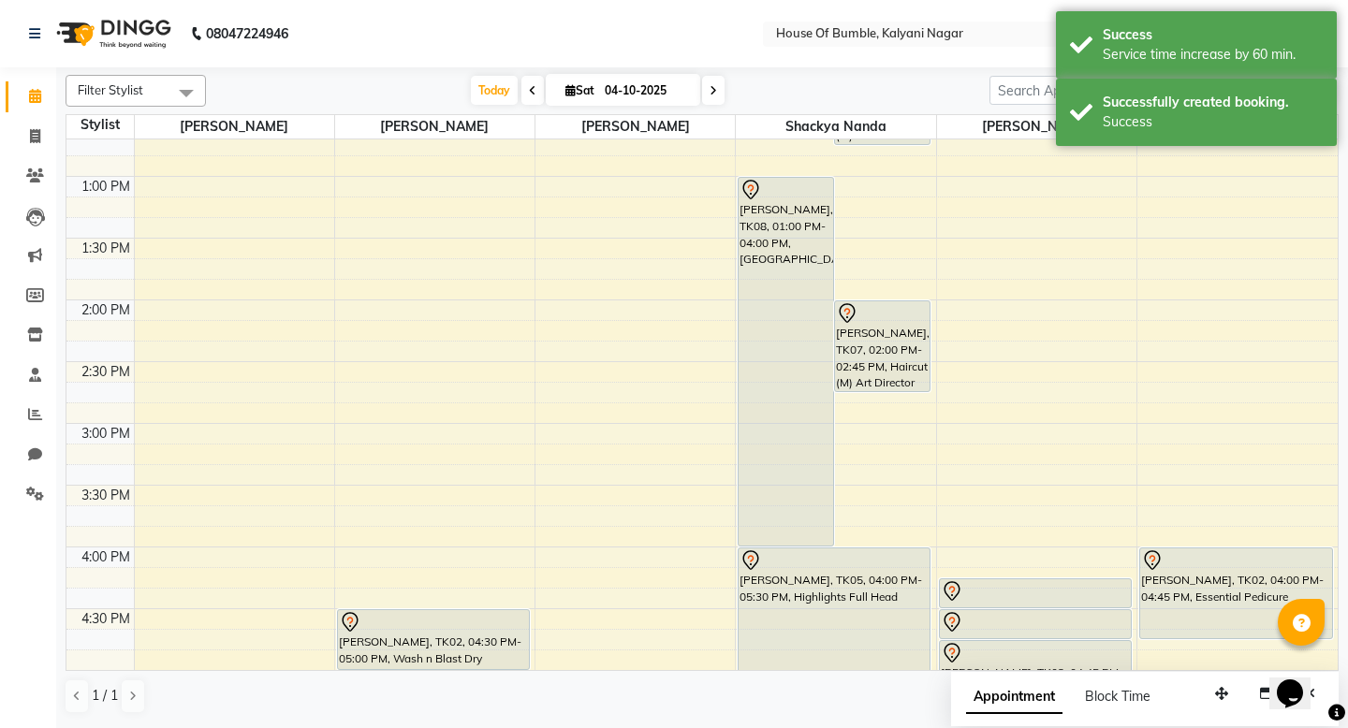
scroll to position [951, 0]
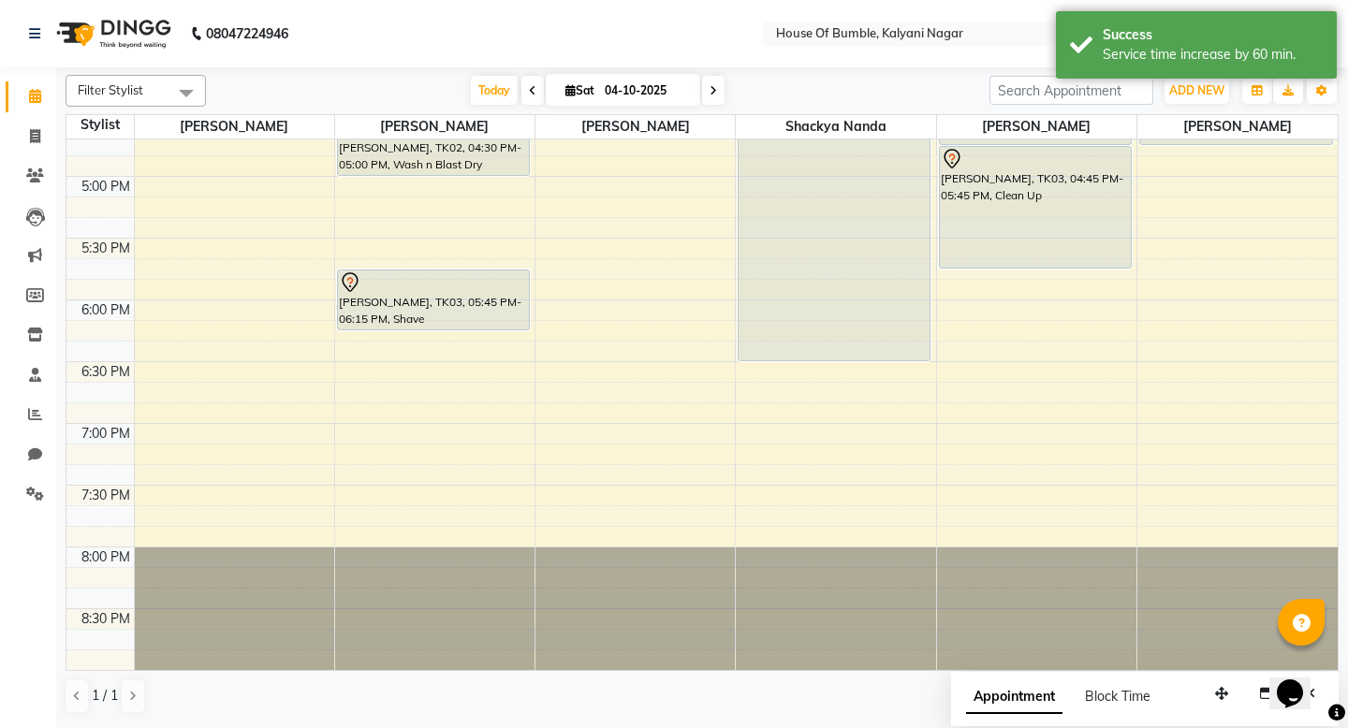
drag, startPoint x: 820, startPoint y: 234, endPoint x: 805, endPoint y: 353, distance: 119.8
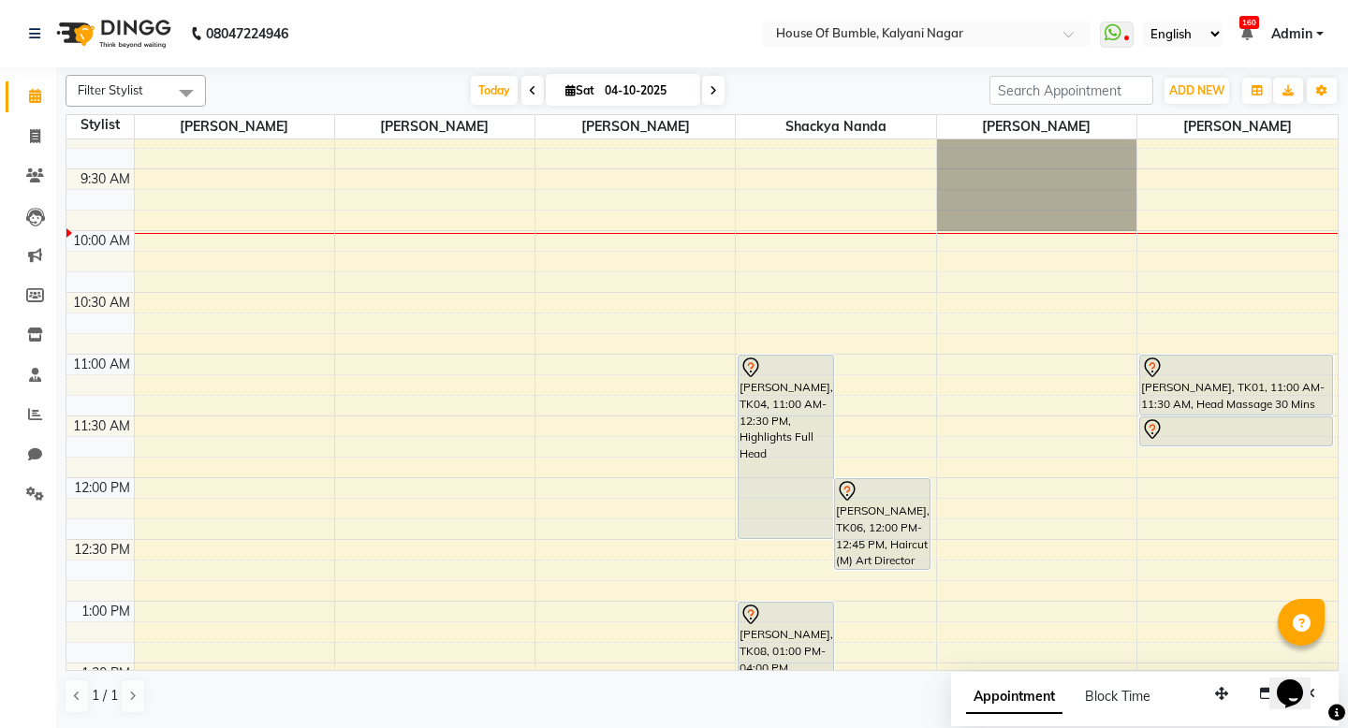
scroll to position [24, 0]
